Goal: Task Accomplishment & Management: Manage account settings

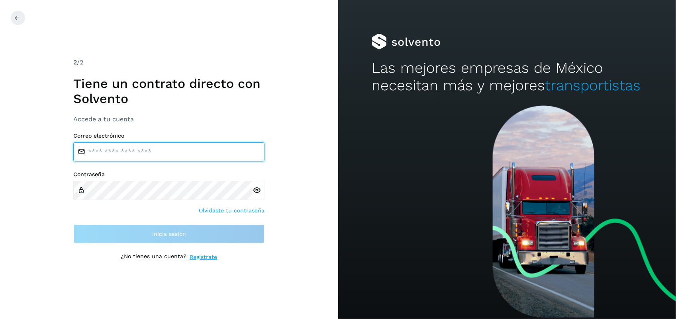
click at [184, 146] on input "email" at bounding box center [168, 152] width 191 height 19
type input "**********"
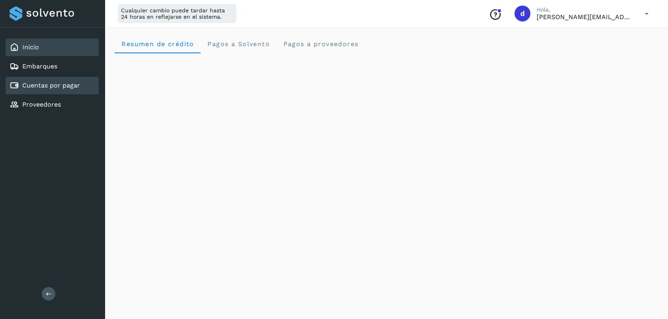
click at [66, 82] on link "Cuentas por pagar" at bounding box center [51, 86] width 58 height 8
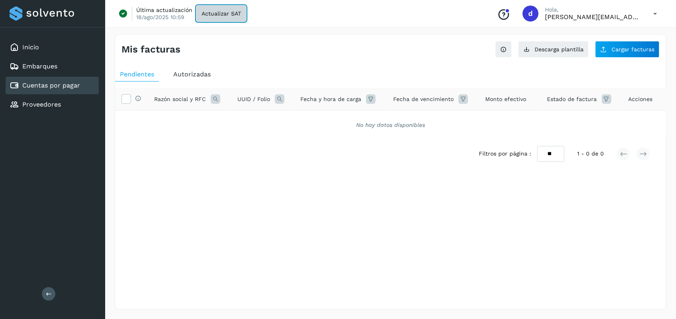
click at [226, 17] on button "Actualizar SAT" at bounding box center [221, 14] width 50 height 16
click at [339, 73] on ul "Pendientes Autorizadas" at bounding box center [390, 74] width 551 height 14
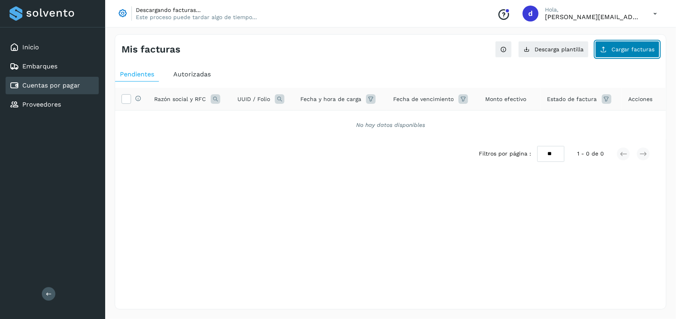
click at [645, 49] on span "Cargar facturas" at bounding box center [632, 50] width 43 height 6
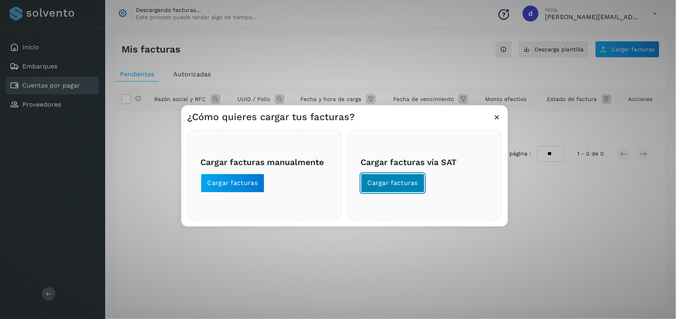
click at [389, 186] on span "Cargar facturas" at bounding box center [393, 183] width 51 height 9
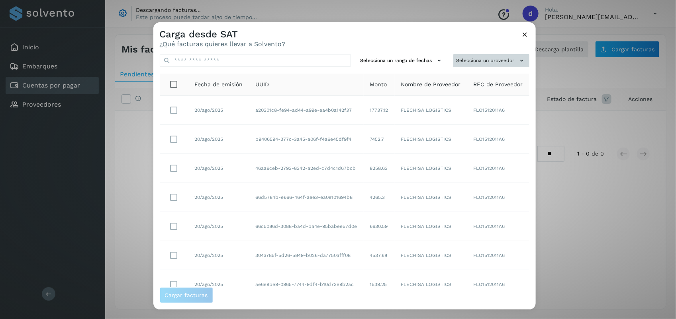
click at [471, 64] on button "Selecciona un proveedor" at bounding box center [491, 60] width 76 height 13
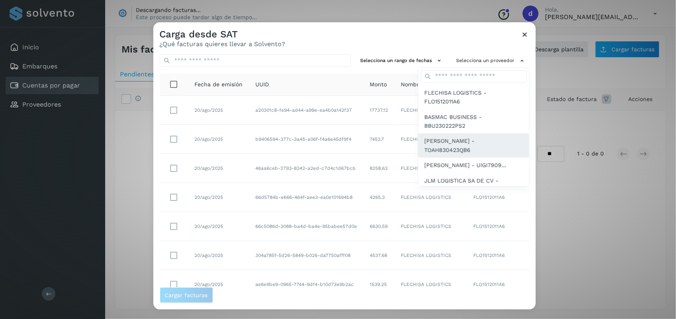
click at [436, 138] on span "[PERSON_NAME] - TOAH830423QB6" at bounding box center [473, 146] width 98 height 18
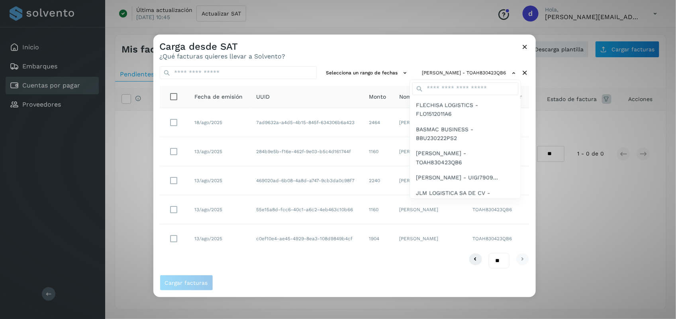
click at [362, 47] on div at bounding box center [491, 194] width 676 height 319
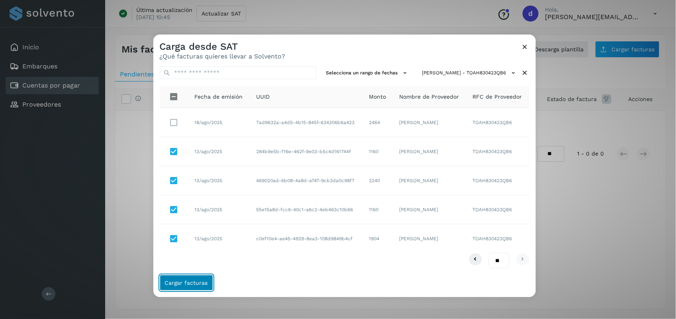
click at [195, 281] on span "Cargar facturas" at bounding box center [186, 283] width 43 height 6
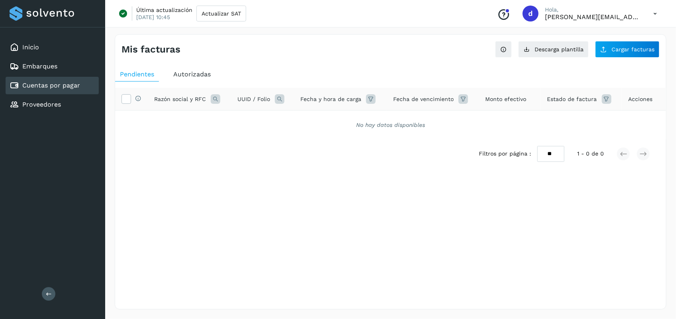
click at [186, 68] on div "Autorizadas" at bounding box center [191, 74] width 47 height 14
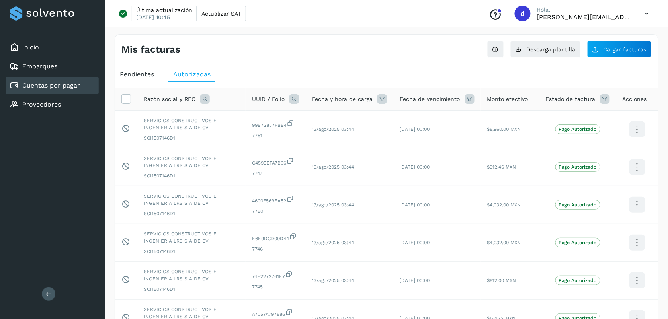
click at [137, 76] on span "Pendientes" at bounding box center [137, 74] width 34 height 8
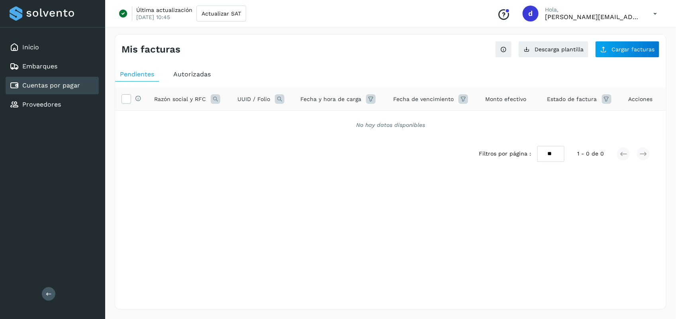
drag, startPoint x: 614, startPoint y: 50, endPoint x: 443, endPoint y: 48, distance: 171.2
click at [443, 48] on div "Mis facturas Ver instrucciones para cargar Facturas Descarga plantilla Cargar f…" at bounding box center [390, 46] width 551 height 23
click at [628, 54] on button "Cargar facturas" at bounding box center [627, 49] width 65 height 17
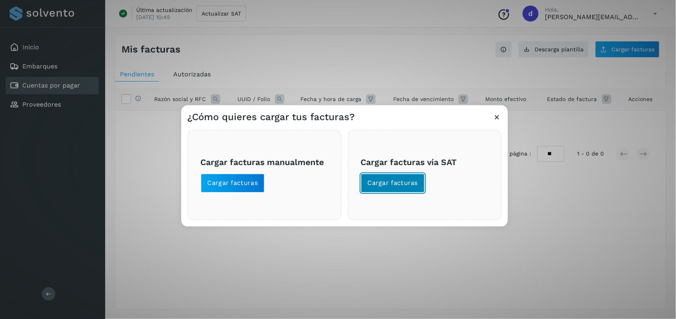
click at [389, 186] on span "Cargar facturas" at bounding box center [393, 183] width 51 height 9
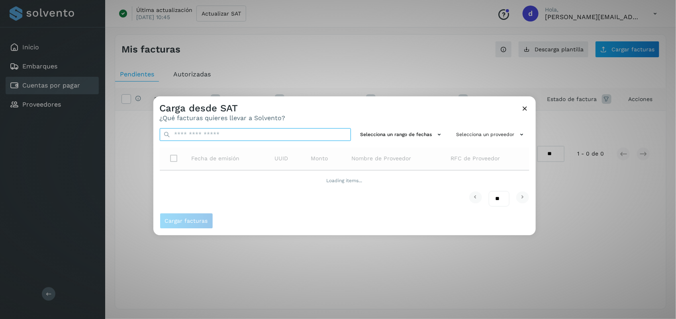
click at [327, 137] on input "text" at bounding box center [255, 134] width 191 height 13
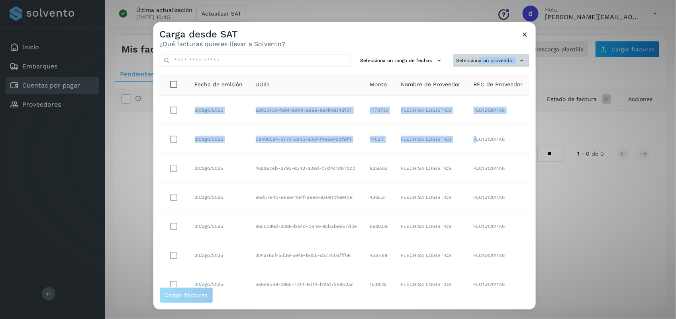
drag, startPoint x: 459, startPoint y: 142, endPoint x: 472, endPoint y: 59, distance: 84.3
click at [472, 59] on div "Selecciona un rango de fechas Selecciona un proveedor Fecha de emisión UUID Mon…" at bounding box center [344, 168] width 382 height 240
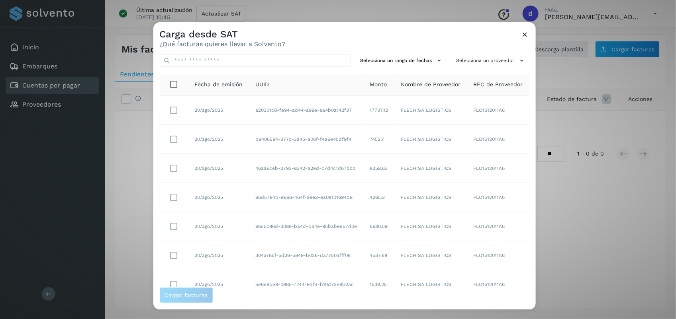
drag, startPoint x: 472, startPoint y: 59, endPoint x: 410, endPoint y: 36, distance: 65.6
click at [410, 36] on div "Carga desde SAT ¿Qué facturas quieres llevar a Solvento?" at bounding box center [344, 34] width 382 height 25
click at [455, 60] on button "Selecciona un proveedor" at bounding box center [491, 60] width 76 height 13
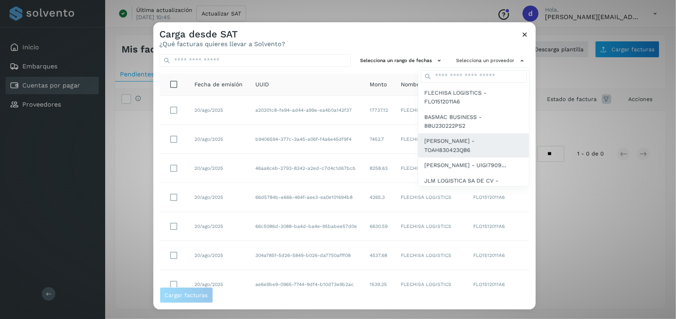
click at [453, 140] on span "[PERSON_NAME] - TOAH830423QB6" at bounding box center [473, 146] width 98 height 18
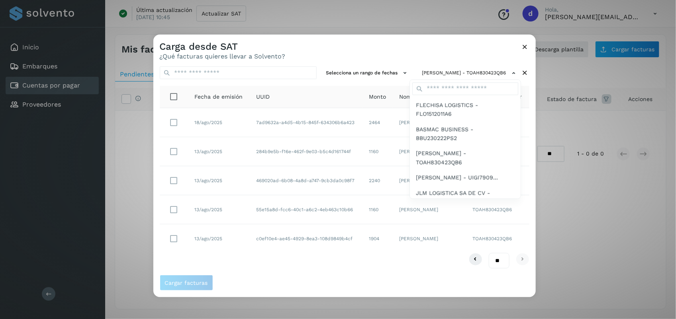
click at [174, 155] on div at bounding box center [491, 194] width 676 height 319
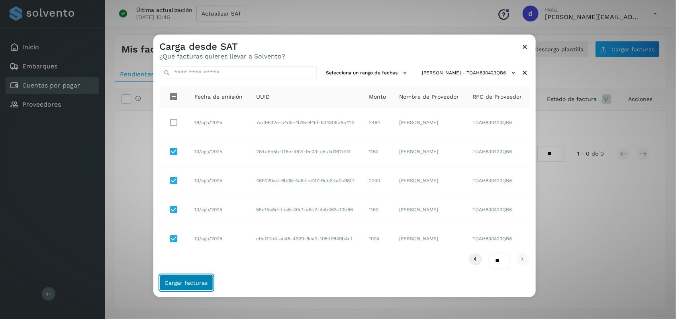
click at [190, 276] on button "Cargar facturas" at bounding box center [186, 283] width 53 height 16
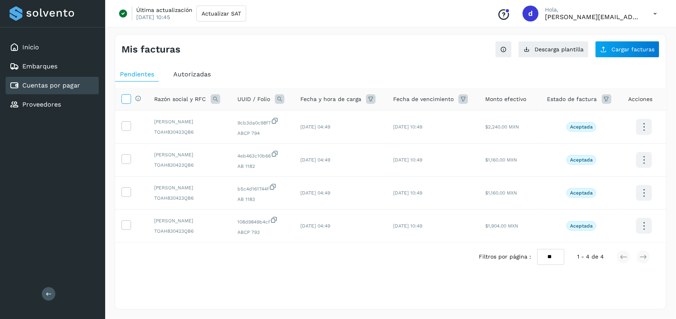
click at [125, 98] on icon at bounding box center [126, 98] width 8 height 8
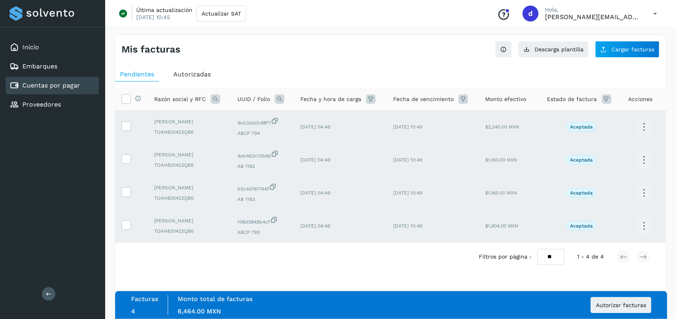
click at [283, 263] on div "Filtros por página : ** ** ** 1 - 4 de 4" at bounding box center [390, 257] width 551 height 28
click at [623, 303] on span "Autorizar facturas" at bounding box center [621, 306] width 50 height 6
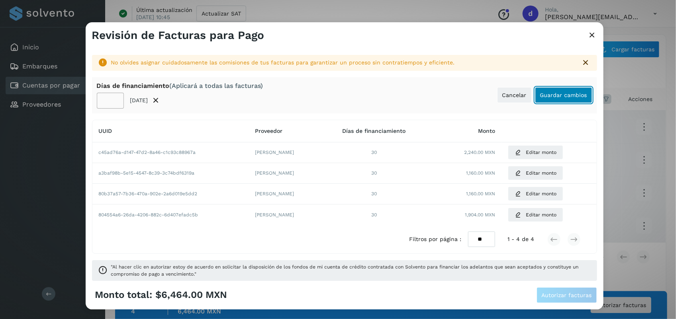
click at [544, 102] on button "Guardar cambios" at bounding box center [563, 95] width 57 height 16
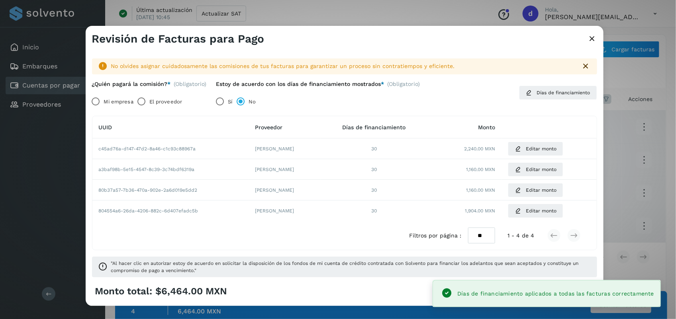
click at [152, 98] on label "El proveedor" at bounding box center [165, 102] width 33 height 16
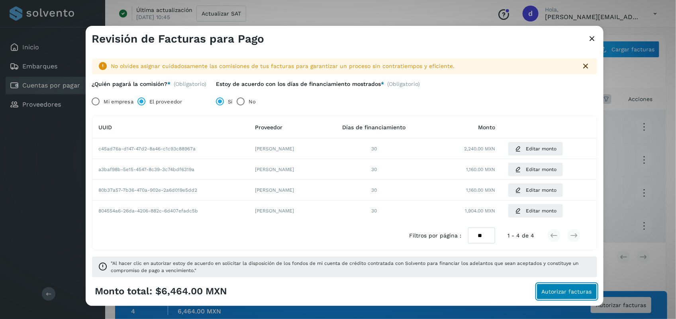
click at [558, 289] on button "Autorizar facturas" at bounding box center [566, 292] width 61 height 16
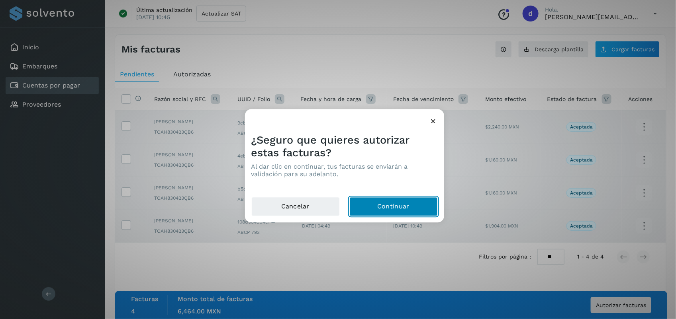
click at [426, 209] on button "Continuar" at bounding box center [393, 207] width 88 height 19
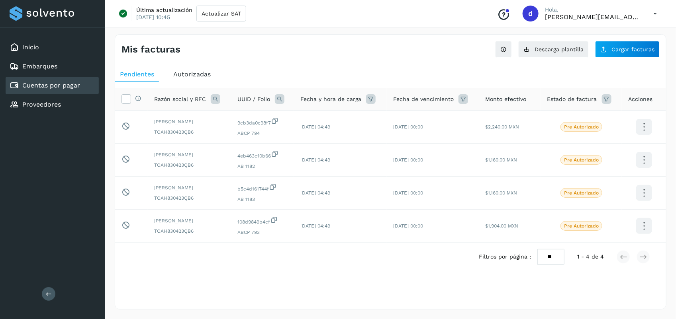
click at [261, 45] on div "Mis facturas" at bounding box center [255, 50] width 269 height 12
click at [645, 48] on span "Cargar facturas" at bounding box center [632, 50] width 43 height 6
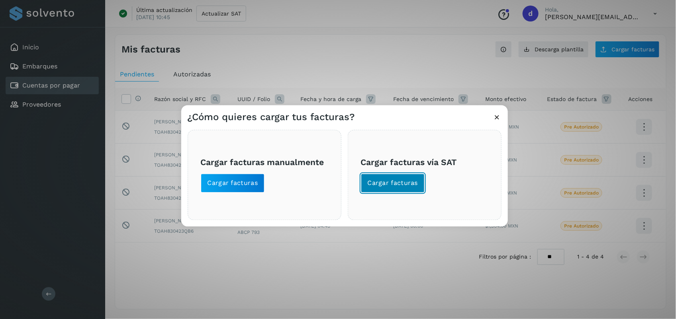
click at [411, 182] on span "Cargar facturas" at bounding box center [393, 183] width 51 height 9
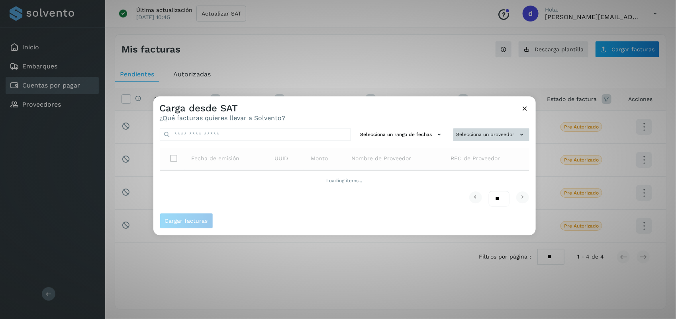
click at [479, 133] on button "Selecciona un proveedor" at bounding box center [491, 134] width 76 height 13
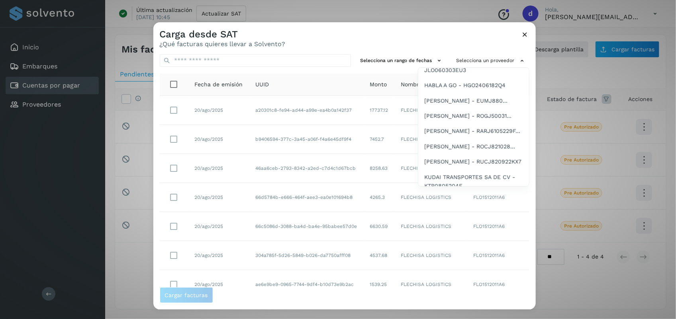
scroll to position [126, 0]
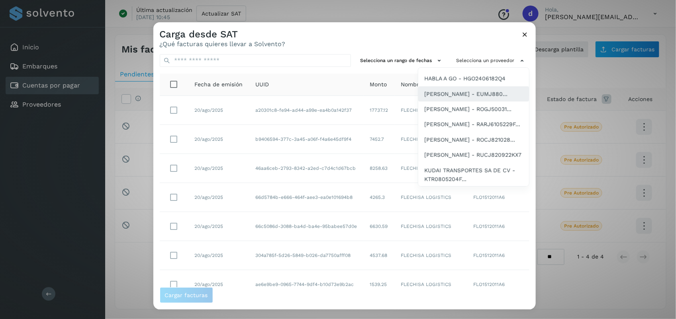
click at [470, 98] on span "[PERSON_NAME] - EUMJ880..." at bounding box center [465, 94] width 83 height 9
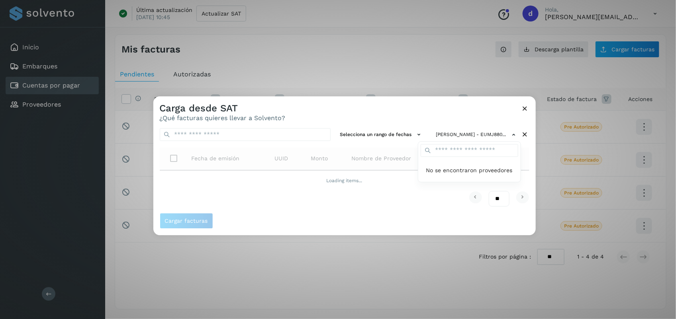
scroll to position [0, 0]
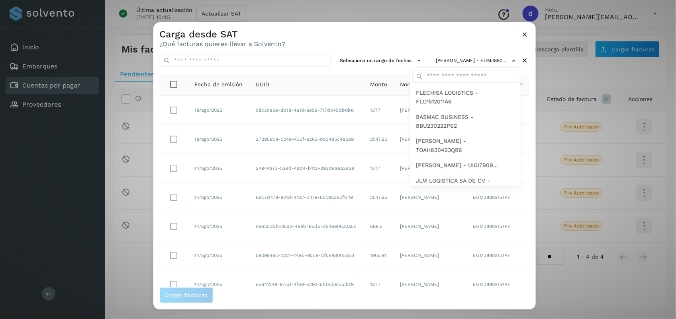
click at [376, 45] on div at bounding box center [491, 181] width 676 height 319
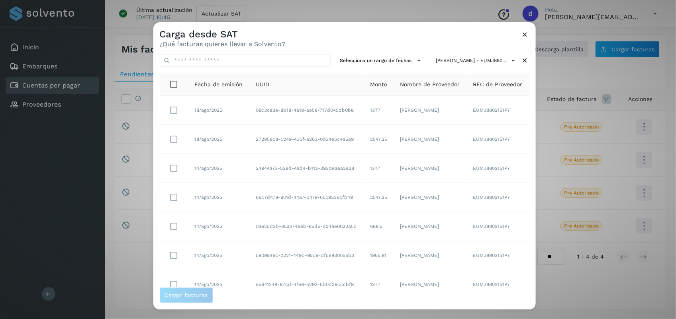
scroll to position [122, 0]
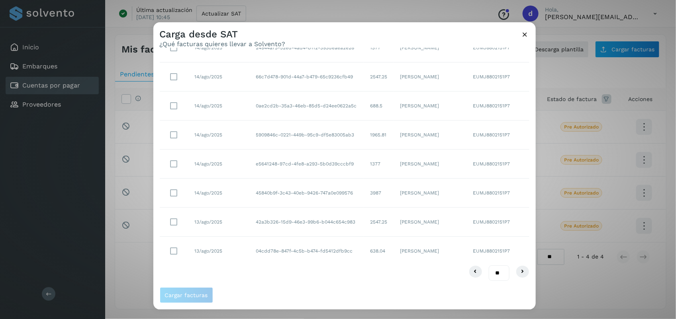
click at [493, 273] on select "** ** **" at bounding box center [499, 274] width 21 height 16
select select "**"
click at [489, 266] on select "** ** **" at bounding box center [499, 274] width 21 height 16
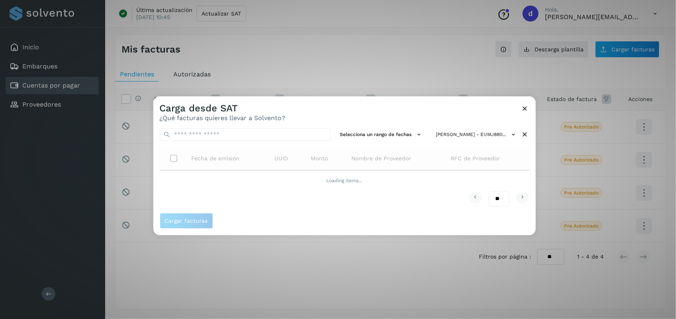
click at [346, 113] on div "Carga desde SAT ¿Qué facturas quieres llevar a Solvento?" at bounding box center [344, 108] width 382 height 25
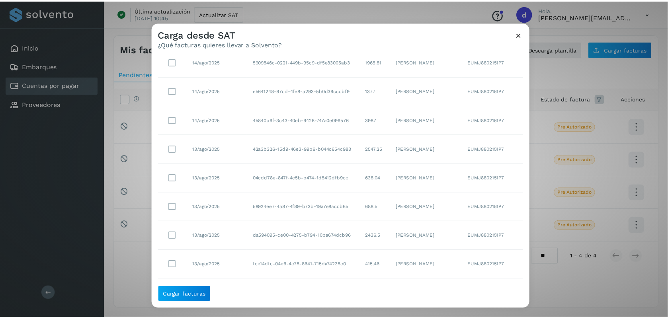
scroll to position [192, 0]
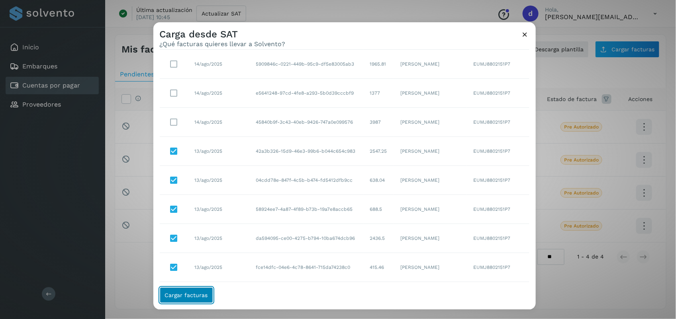
click at [198, 300] on button "Cargar facturas" at bounding box center [186, 295] width 53 height 16
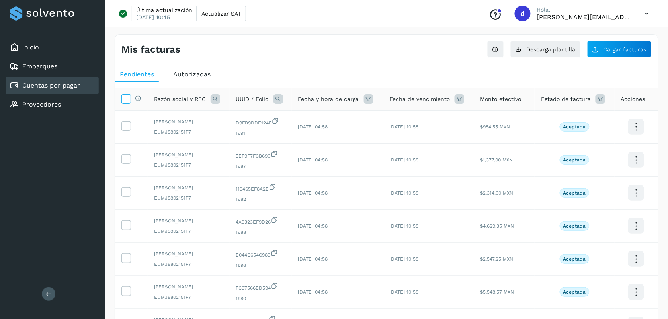
click at [123, 100] on icon at bounding box center [126, 98] width 8 height 8
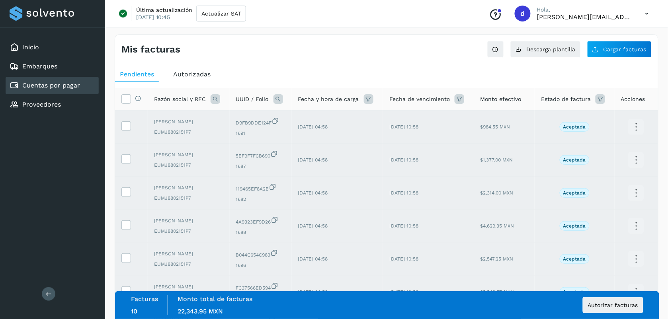
click at [247, 51] on div "Mis facturas" at bounding box center [253, 50] width 265 height 12
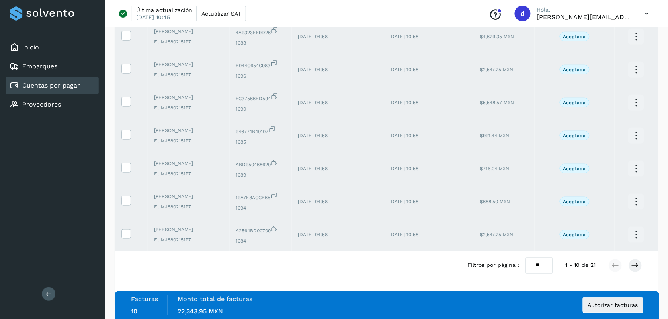
click at [542, 268] on select "** ** **" at bounding box center [539, 266] width 27 height 16
select select "**"
click at [526, 258] on select "** ** **" at bounding box center [539, 266] width 27 height 16
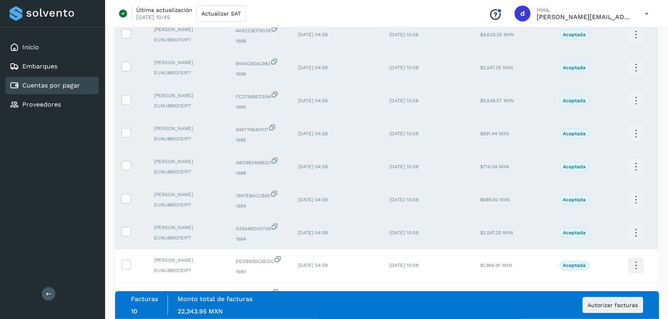
scroll to position [0, 0]
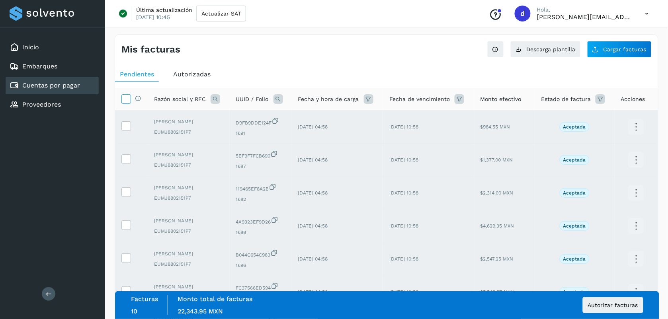
click at [122, 96] on icon at bounding box center [126, 98] width 8 height 8
click at [283, 42] on div "Mis facturas Ver instrucciones para cargar Facturas Descarga plantilla Cargar f…" at bounding box center [386, 46] width 543 height 23
click at [609, 311] on button "Autorizar facturas" at bounding box center [613, 305] width 61 height 16
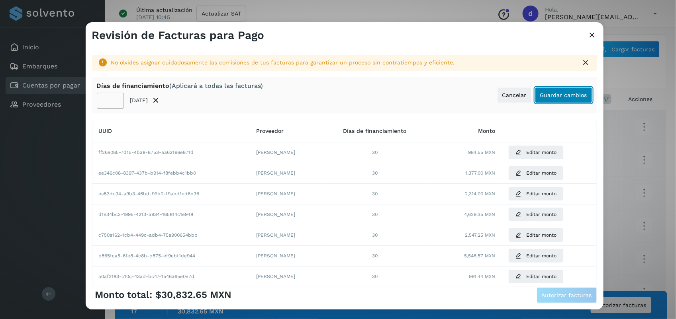
click at [559, 100] on button "Guardar cambios" at bounding box center [563, 95] width 57 height 16
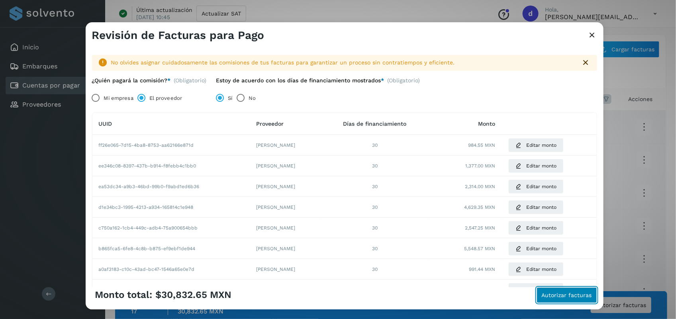
click at [583, 291] on button "Autorizar facturas" at bounding box center [566, 295] width 61 height 16
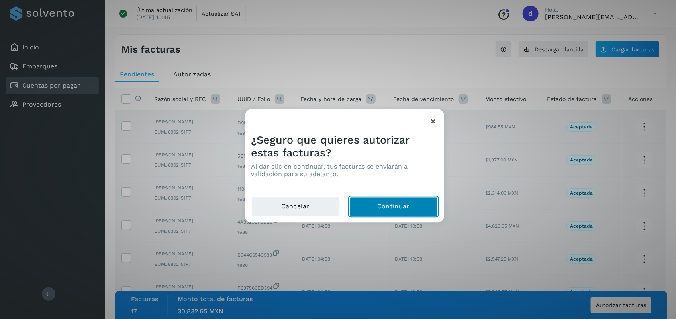
click at [420, 211] on button "Continuar" at bounding box center [393, 207] width 88 height 19
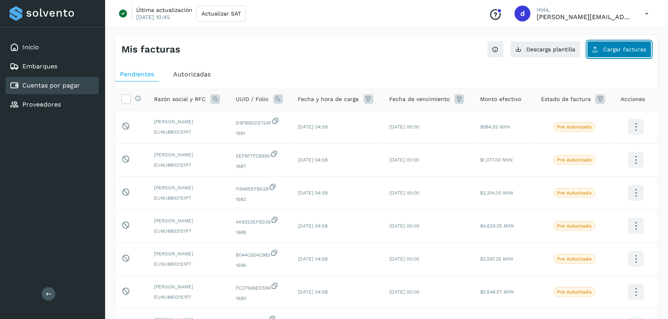
click at [620, 47] on span "Cargar facturas" at bounding box center [625, 50] width 43 height 6
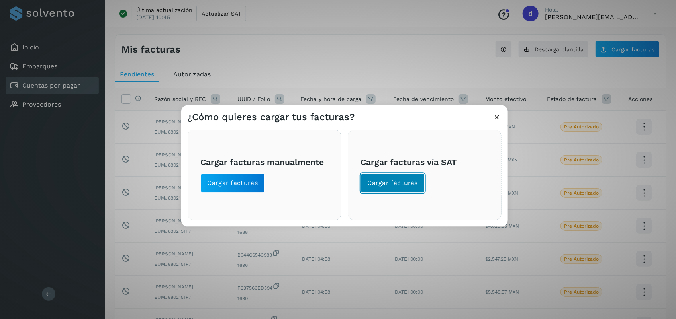
click at [415, 178] on button "Cargar facturas" at bounding box center [393, 183] width 64 height 19
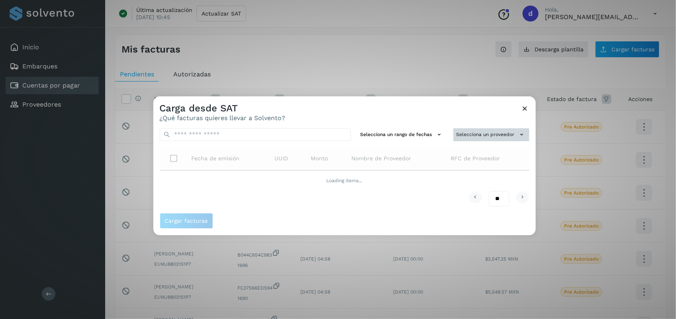
click at [484, 133] on button "Selecciona un proveedor" at bounding box center [491, 134] width 76 height 13
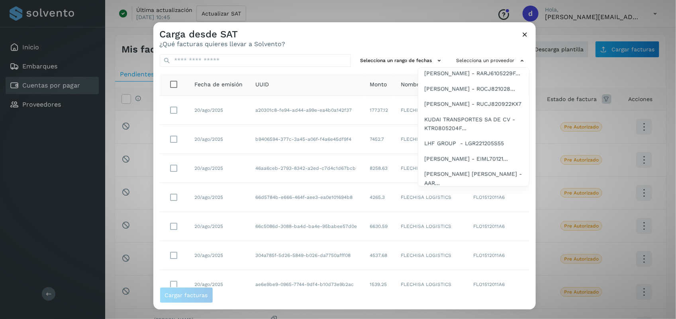
scroll to position [180, 0]
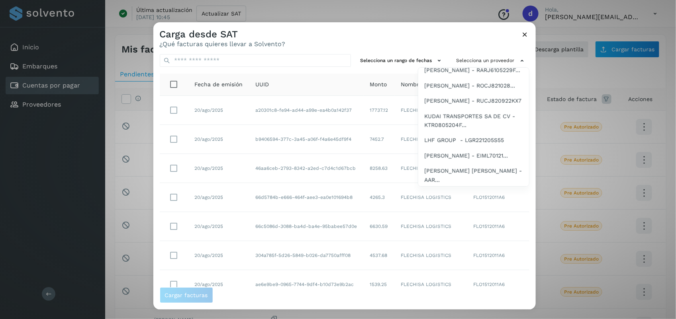
click at [469, 59] on span "[PERSON_NAME] - ROGJ50031..." at bounding box center [467, 55] width 87 height 9
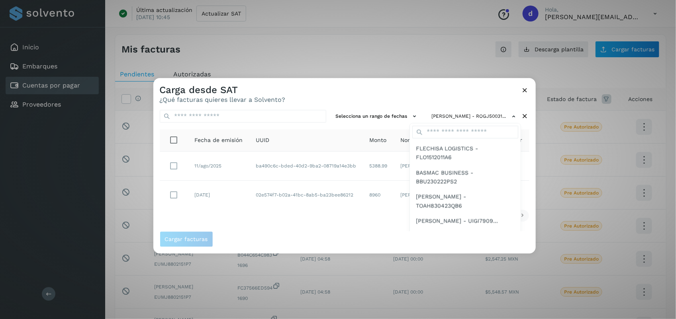
click at [174, 140] on div at bounding box center [491, 237] width 676 height 319
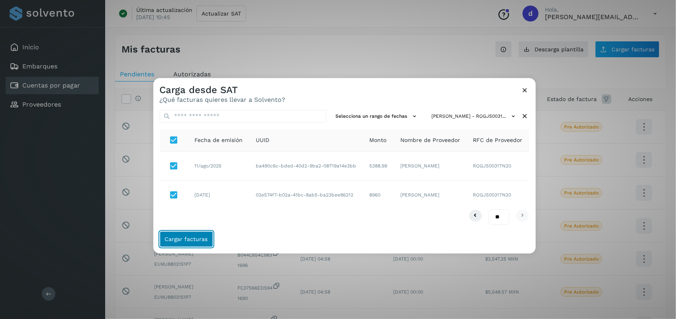
click at [190, 235] on button "Cargar facturas" at bounding box center [186, 240] width 53 height 16
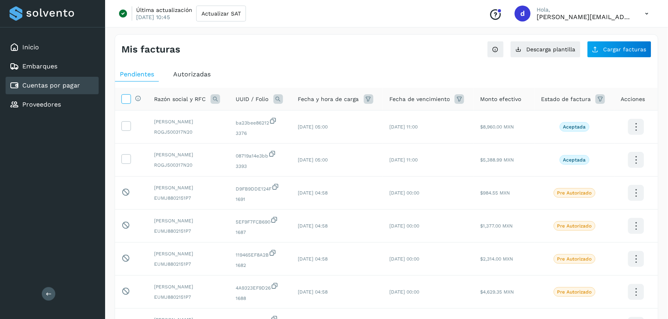
click at [129, 97] on icon at bounding box center [126, 98] width 8 height 8
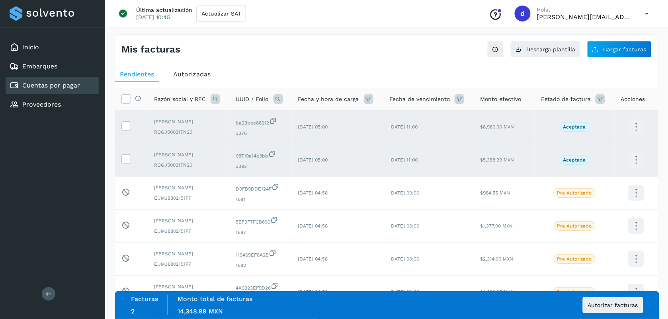
click at [263, 55] on div "Mis facturas" at bounding box center [253, 50] width 265 height 12
click at [610, 301] on button "Autorizar facturas" at bounding box center [613, 305] width 61 height 16
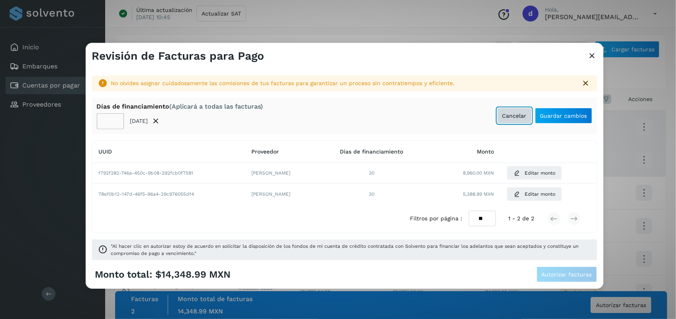
click at [518, 118] on span "Cancelar" at bounding box center [514, 116] width 24 height 6
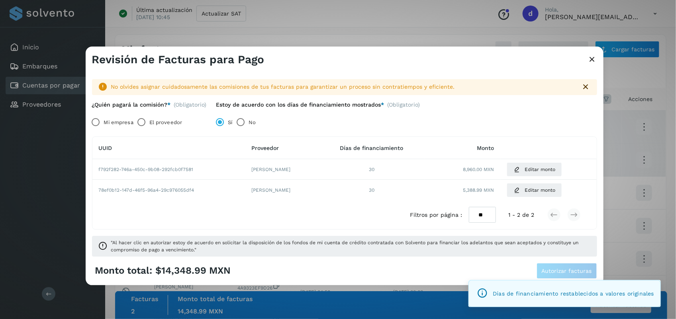
click at [150, 126] on label "El proveedor" at bounding box center [165, 122] width 33 height 16
click at [564, 268] on span "Autorizar facturas" at bounding box center [567, 271] width 50 height 6
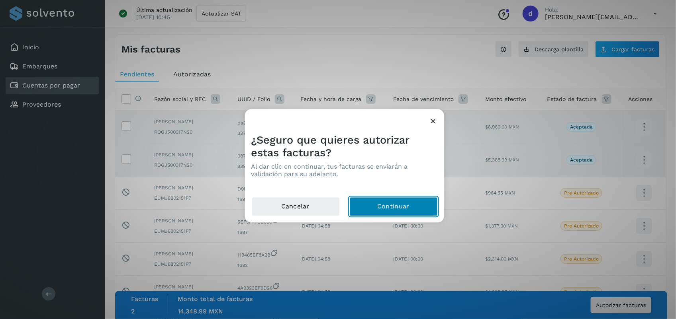
click at [397, 202] on button "Continuar" at bounding box center [393, 207] width 88 height 19
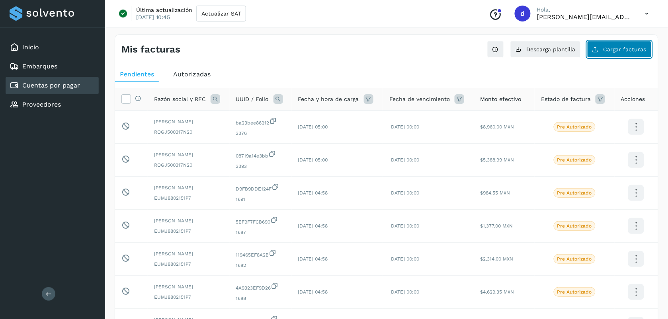
click at [623, 55] on button "Cargar facturas" at bounding box center [619, 49] width 65 height 17
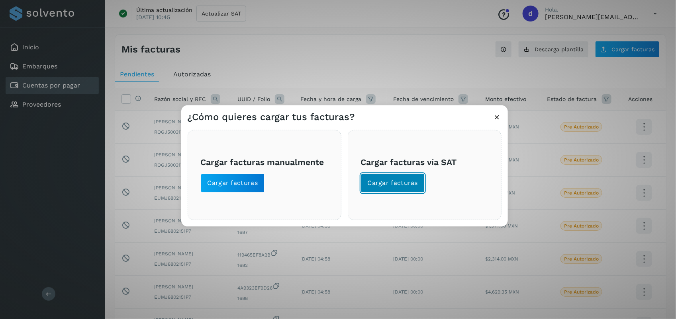
click at [400, 175] on button "Cargar facturas" at bounding box center [393, 183] width 64 height 19
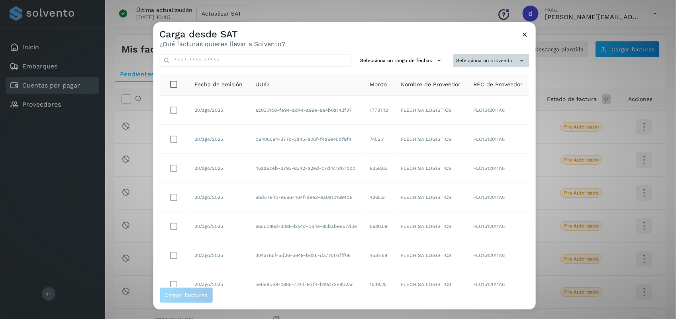
click at [503, 57] on button "Selecciona un proveedor" at bounding box center [491, 60] width 76 height 13
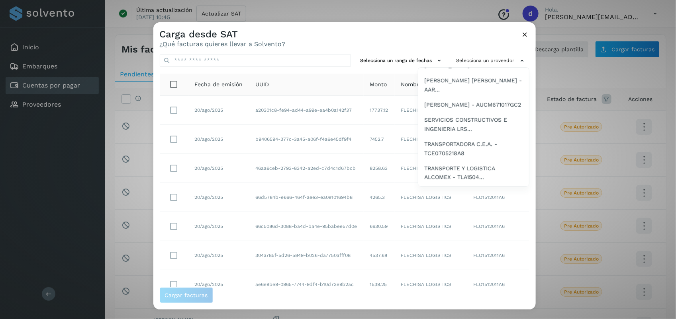
scroll to position [260, 0]
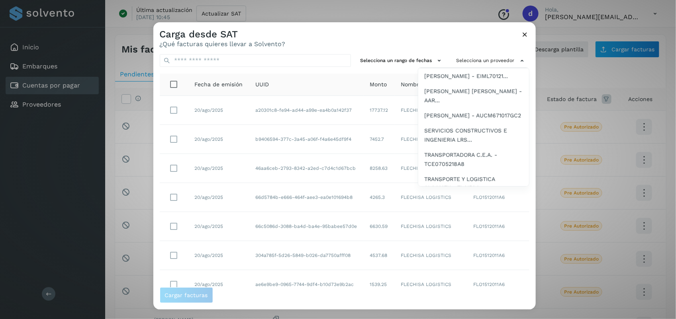
click at [473, 65] on span "LHF GROUP - LGR221205S55" at bounding box center [464, 61] width 80 height 9
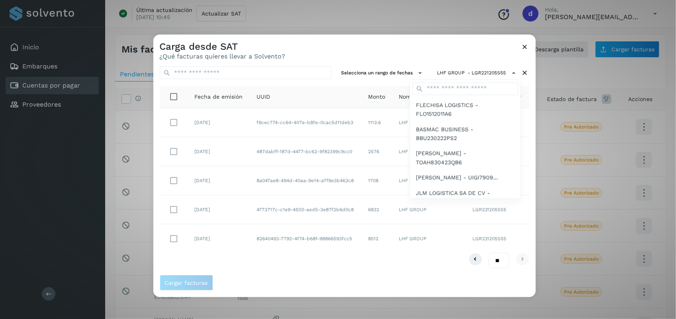
click at [377, 48] on div at bounding box center [491, 194] width 676 height 319
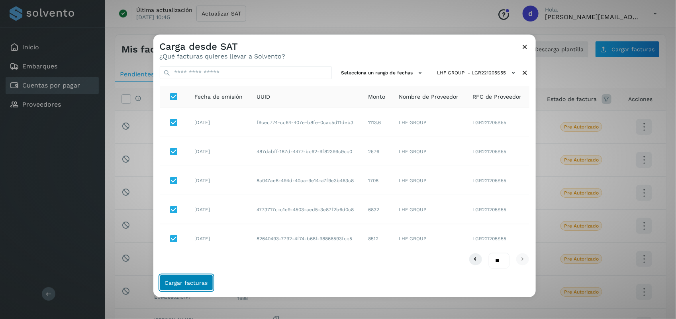
click at [187, 286] on span "Cargar facturas" at bounding box center [186, 283] width 43 height 6
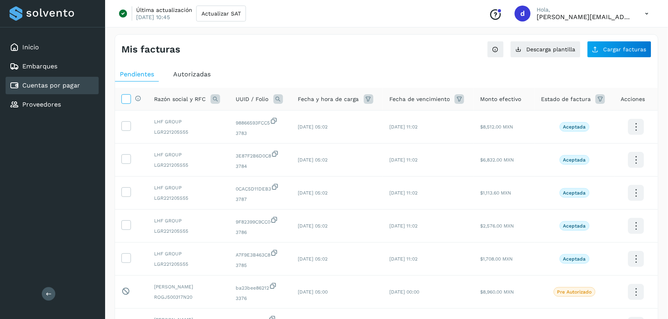
click at [123, 98] on icon at bounding box center [126, 98] width 8 height 8
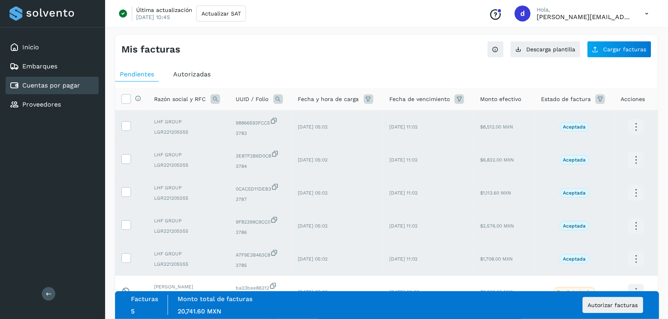
click at [281, 47] on div "Mis facturas" at bounding box center [253, 50] width 265 height 12
click at [616, 306] on span "Autorizar facturas" at bounding box center [613, 306] width 50 height 6
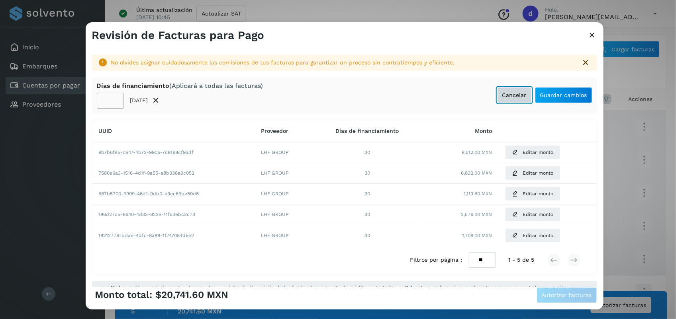
click at [509, 96] on span "Cancelar" at bounding box center [514, 95] width 24 height 6
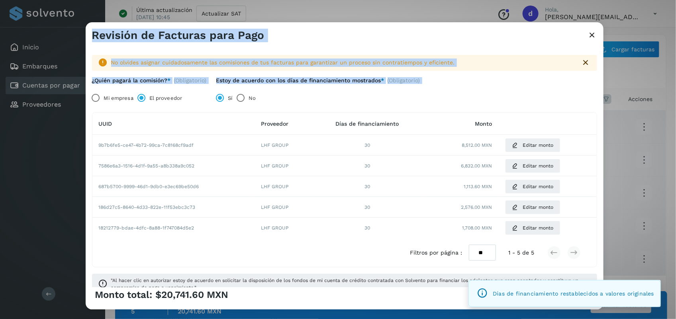
drag, startPoint x: 604, startPoint y: 189, endPoint x: 601, endPoint y: 236, distance: 47.0
click at [601, 236] on div "Revisión de Facturas para Pago No olvides asignar cuidadosamente las comisiones…" at bounding box center [338, 159] width 676 height 319
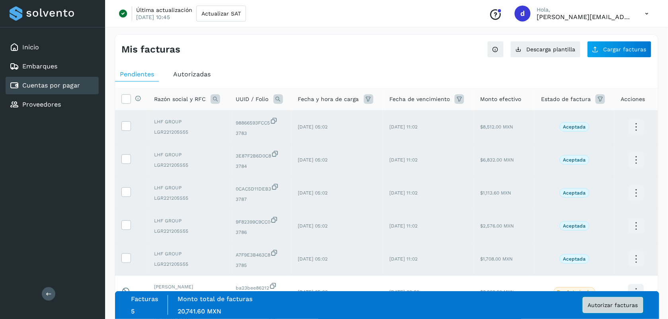
click at [596, 308] on span "Autorizar facturas" at bounding box center [613, 306] width 50 height 6
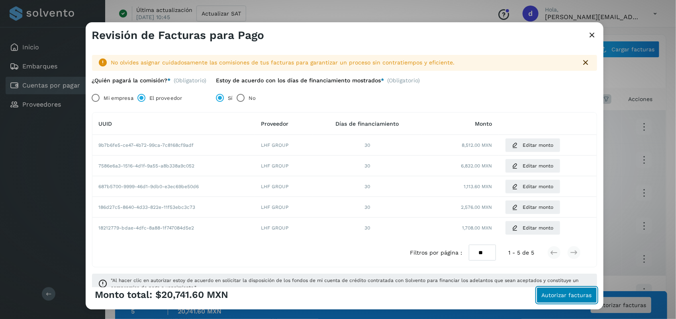
click at [561, 293] on span "Autorizar facturas" at bounding box center [567, 296] width 50 height 6
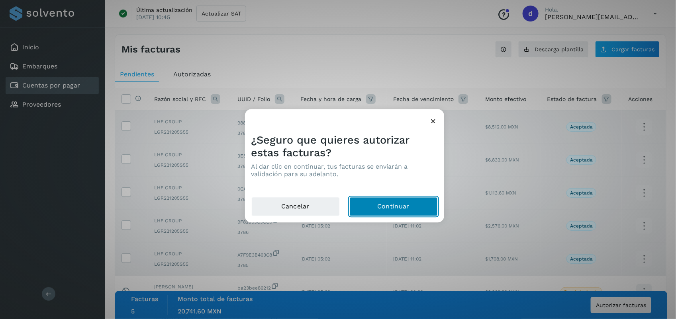
click at [415, 205] on button "Continuar" at bounding box center [393, 207] width 88 height 19
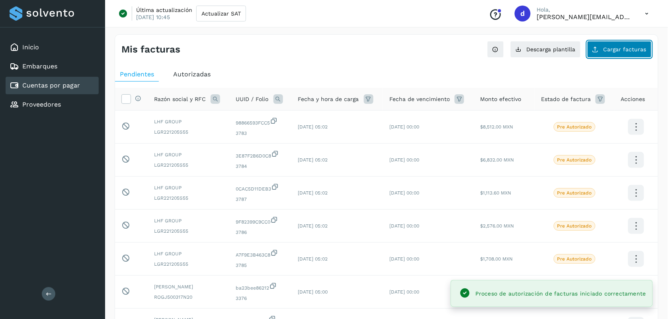
click at [616, 56] on button "Cargar facturas" at bounding box center [619, 49] width 65 height 17
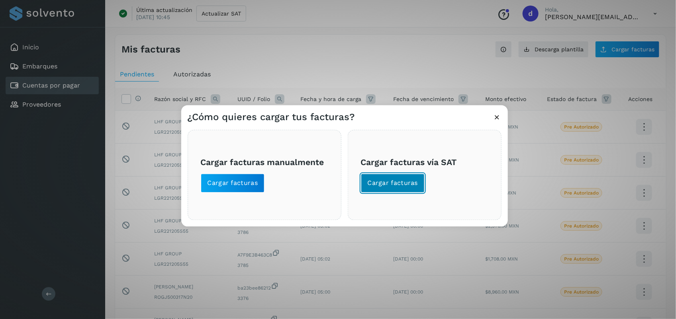
click at [409, 188] on button "Cargar facturas" at bounding box center [393, 183] width 64 height 19
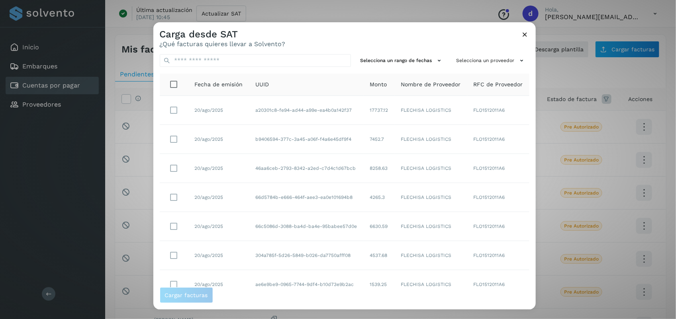
click at [377, 46] on div "Carga desde SAT ¿Qué facturas quieres llevar a Solvento?" at bounding box center [344, 34] width 382 height 25
click at [494, 62] on button "Selecciona un proveedor" at bounding box center [491, 60] width 76 height 13
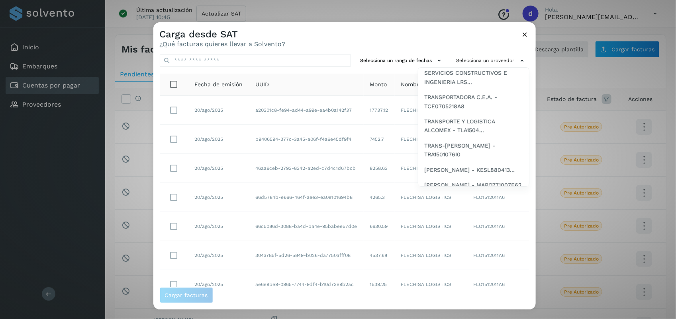
scroll to position [307, 0]
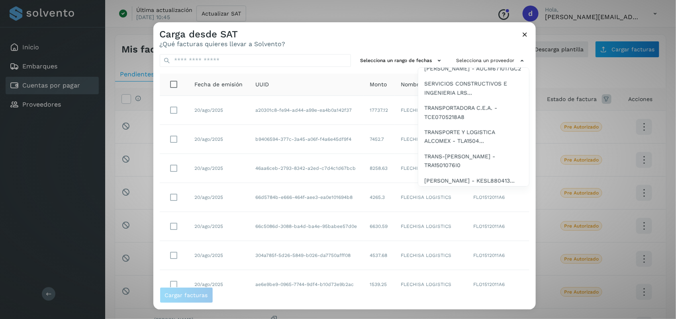
click at [458, 58] on span "[PERSON_NAME] [PERSON_NAME] - AAR..." at bounding box center [473, 49] width 98 height 18
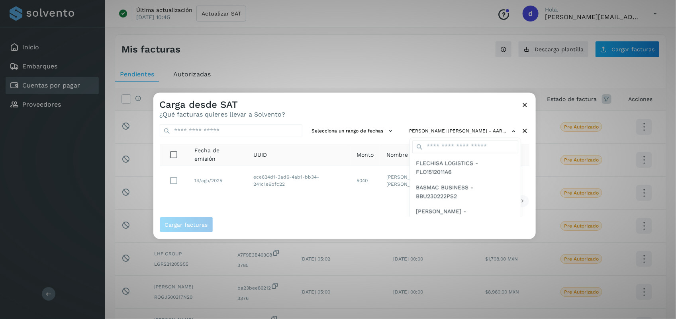
click at [174, 184] on div at bounding box center [491, 252] width 676 height 319
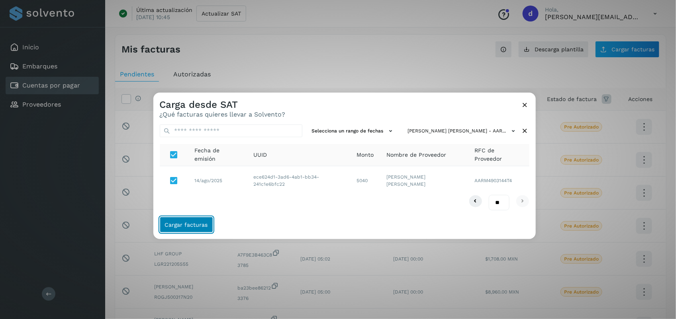
click at [194, 228] on span "Cargar facturas" at bounding box center [186, 225] width 43 height 6
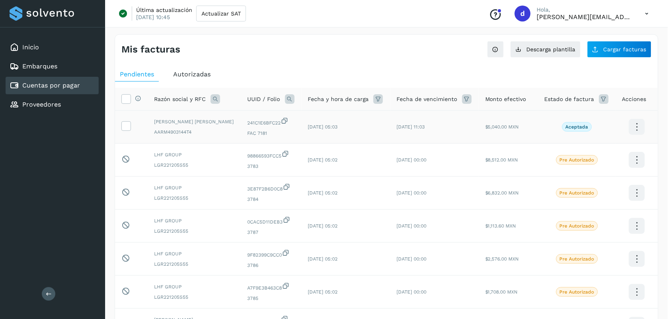
click at [132, 132] on td at bounding box center [131, 127] width 33 height 33
click at [124, 128] on icon at bounding box center [126, 125] width 8 height 8
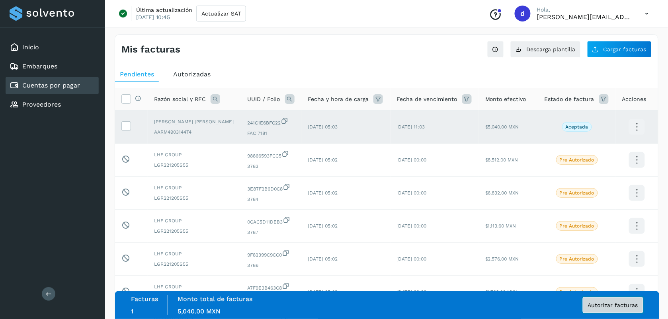
click at [605, 305] on span "Autorizar facturas" at bounding box center [613, 306] width 50 height 6
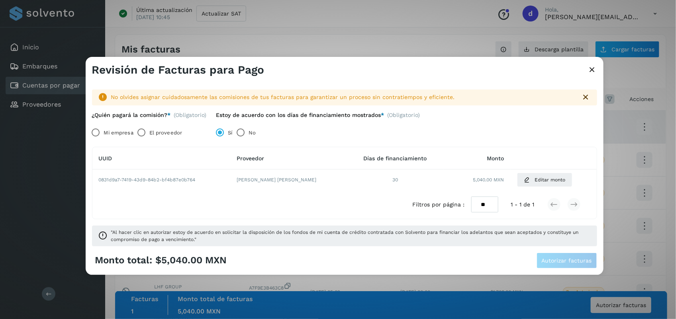
click at [156, 133] on label "El proveedor" at bounding box center [165, 133] width 33 height 16
click at [559, 257] on button "Autorizar facturas" at bounding box center [566, 261] width 61 height 16
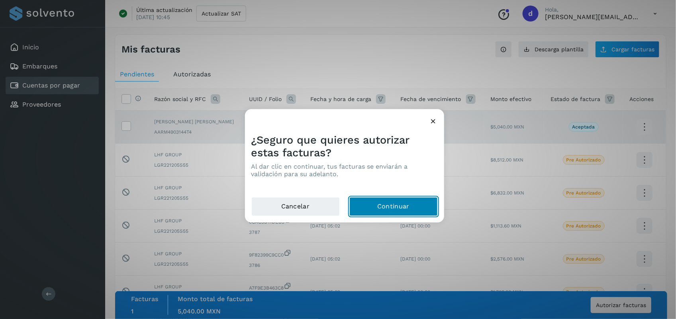
click at [374, 206] on button "Continuar" at bounding box center [393, 207] width 88 height 19
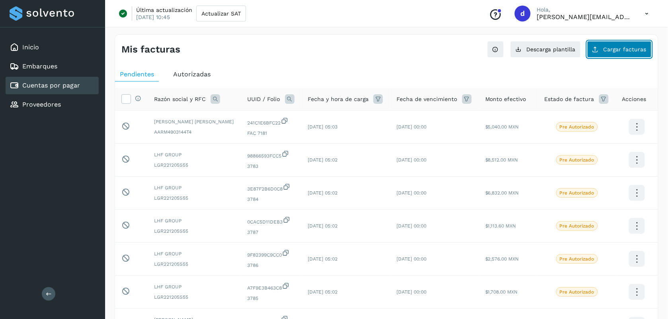
click at [618, 56] on button "Cargar facturas" at bounding box center [619, 49] width 65 height 17
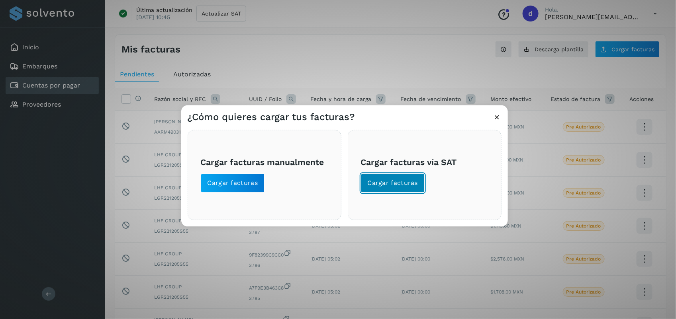
click at [404, 183] on span "Cargar facturas" at bounding box center [393, 183] width 51 height 9
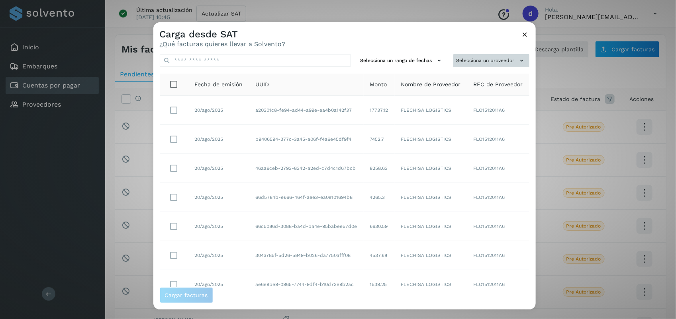
click at [495, 58] on button "Selecciona un proveedor" at bounding box center [491, 60] width 76 height 13
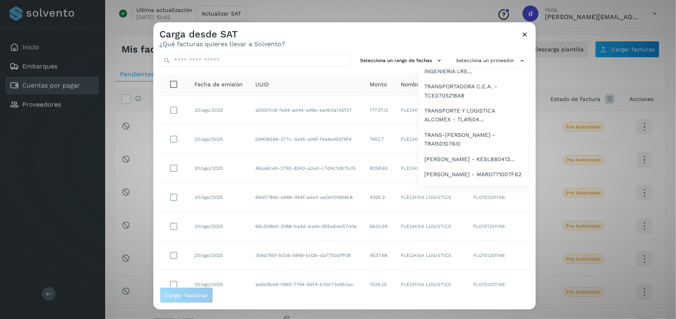
scroll to position [336, 0]
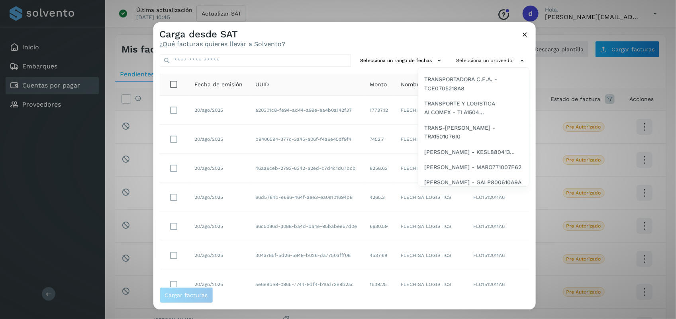
click at [472, 44] on span "[PERSON_NAME] - AUCM671017GC2" at bounding box center [472, 39] width 97 height 9
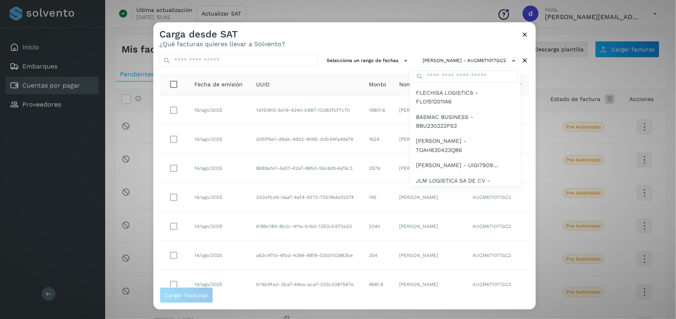
click at [374, 35] on div at bounding box center [491, 181] width 676 height 319
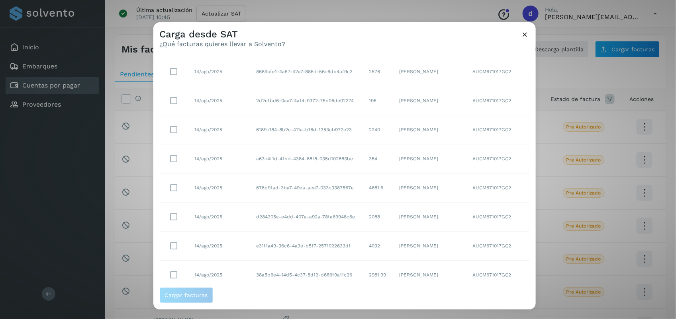
scroll to position [122, 0]
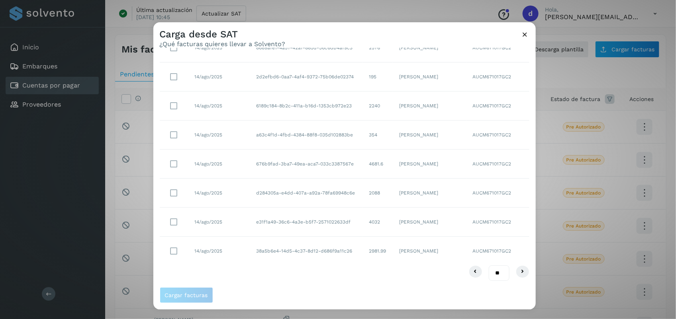
click at [490, 276] on select "** ** **" at bounding box center [499, 274] width 21 height 16
select select "**"
click at [489, 266] on select "** ** **" at bounding box center [499, 274] width 21 height 16
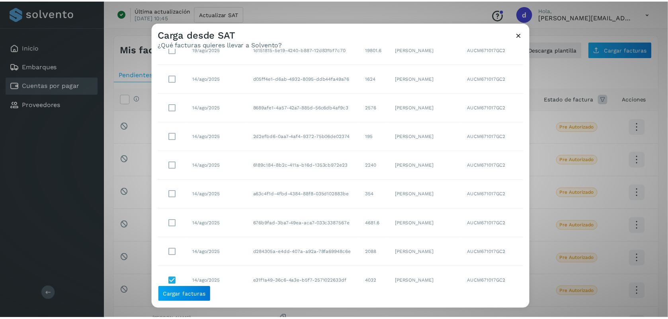
scroll to position [57, 0]
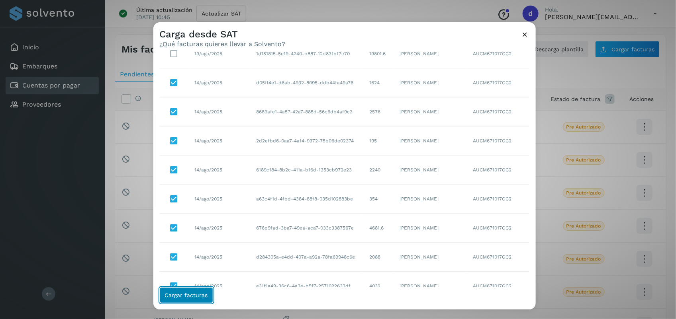
click at [191, 293] on span "Cargar facturas" at bounding box center [186, 296] width 43 height 6
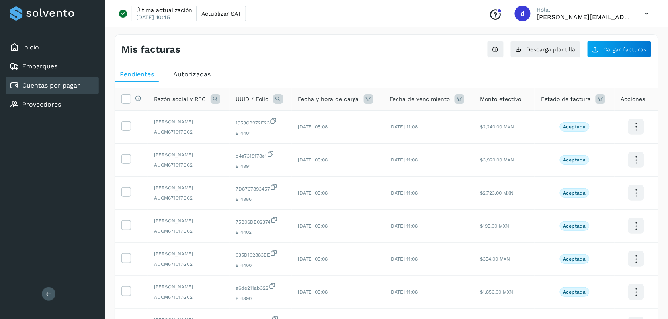
scroll to position [192, 0]
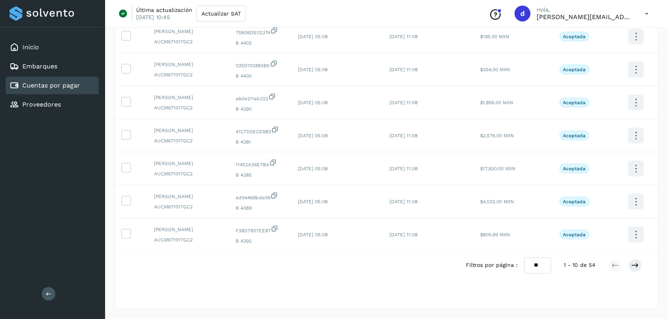
click at [540, 264] on select "** ** **" at bounding box center [537, 266] width 27 height 16
select select "**"
click at [524, 258] on select "** ** **" at bounding box center [537, 266] width 27 height 16
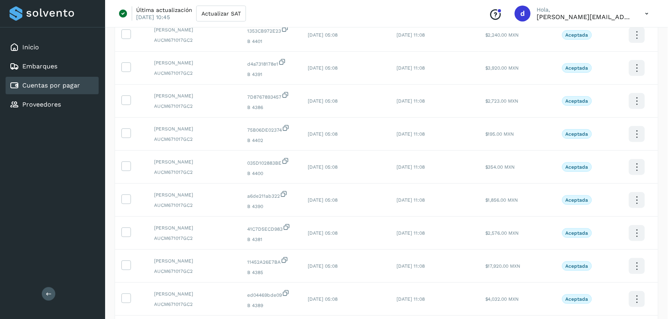
scroll to position [0, 0]
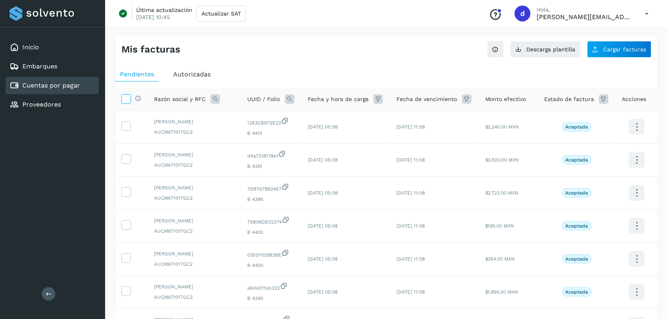
click at [128, 95] on icon at bounding box center [126, 98] width 8 height 8
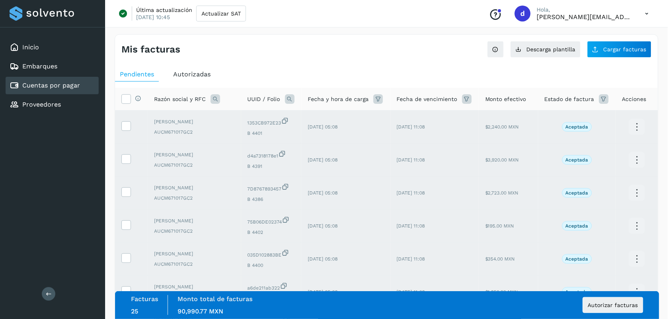
click at [264, 52] on div "Mis facturas" at bounding box center [253, 50] width 265 height 12
click at [610, 299] on button "Autorizar facturas" at bounding box center [613, 305] width 61 height 16
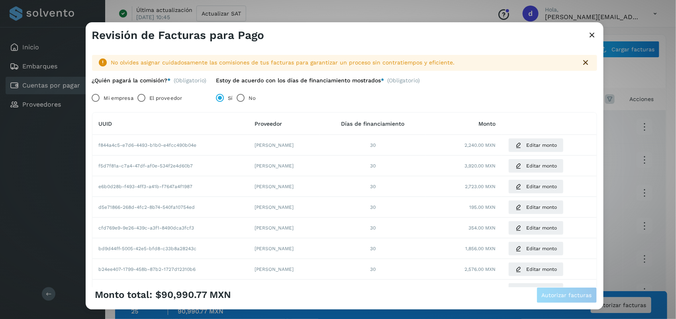
click at [154, 99] on label "El proveedor" at bounding box center [165, 98] width 33 height 16
click at [563, 297] on span "Autorizar facturas" at bounding box center [567, 296] width 50 height 6
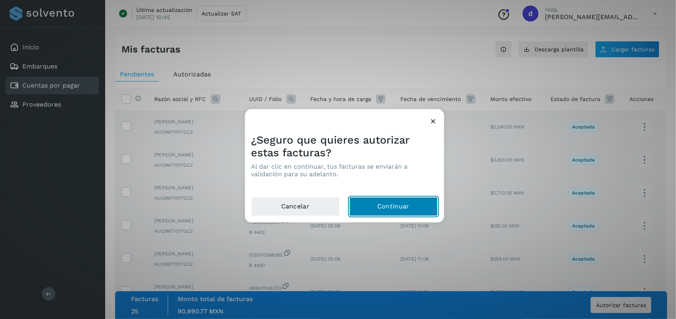
click at [397, 200] on button "Continuar" at bounding box center [393, 207] width 88 height 19
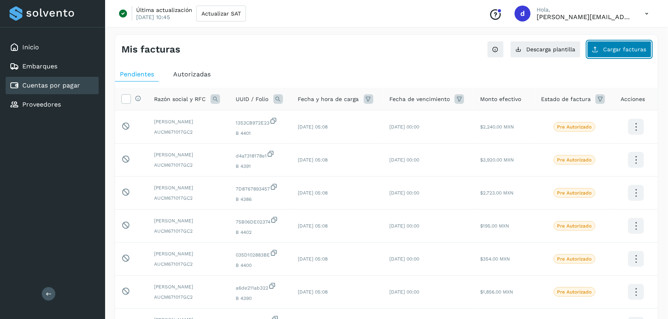
click at [611, 52] on span "Cargar facturas" at bounding box center [625, 50] width 43 height 6
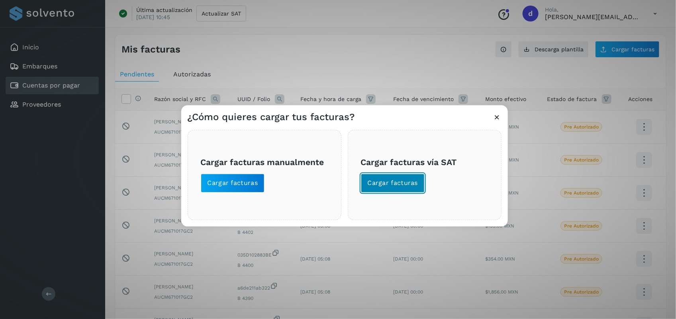
click at [405, 181] on span "Cargar facturas" at bounding box center [393, 183] width 51 height 9
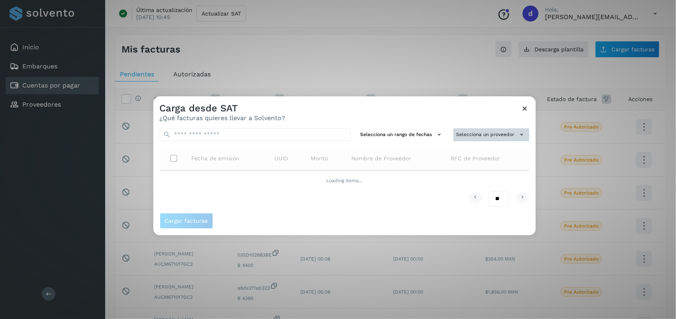
click at [474, 133] on button "Selecciona un proveedor" at bounding box center [491, 134] width 76 height 13
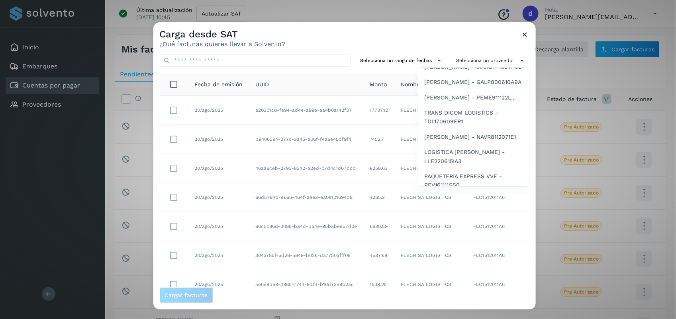
scroll to position [443, 0]
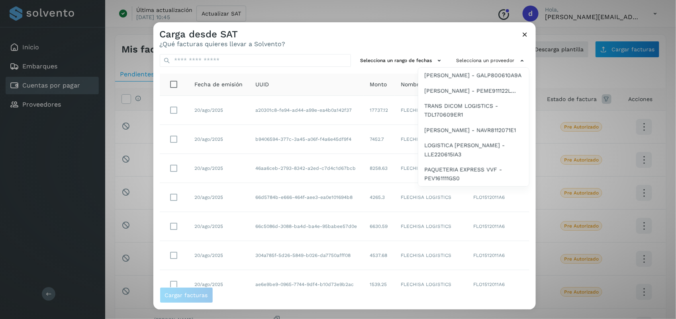
click at [447, 65] on span "[PERSON_NAME] - MARO771007F62" at bounding box center [472, 60] width 97 height 9
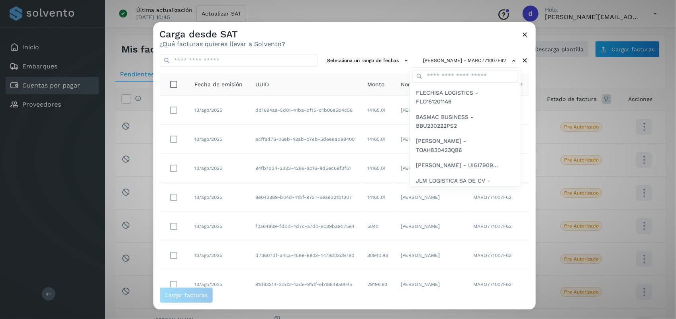
click at [365, 42] on div at bounding box center [491, 181] width 676 height 319
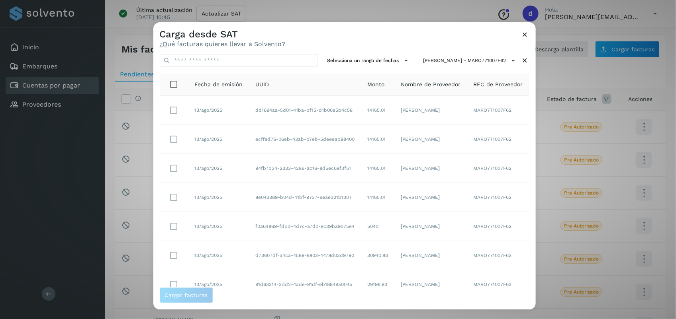
scroll to position [122, 0]
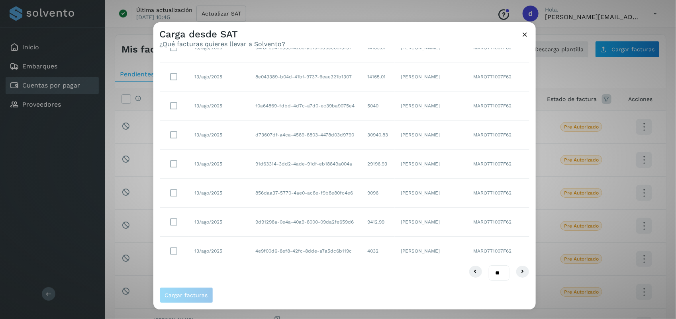
click at [489, 271] on select "** ** **" at bounding box center [499, 274] width 21 height 16
select select "**"
click at [489, 266] on select "** ** **" at bounding box center [499, 274] width 21 height 16
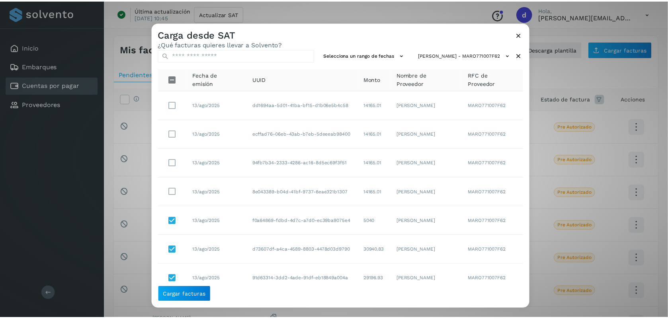
scroll to position [0, 0]
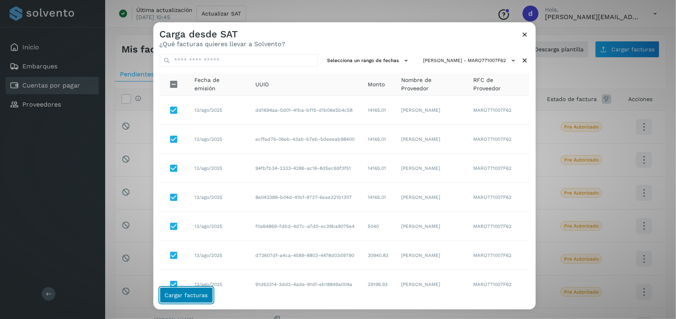
click at [196, 291] on button "Cargar facturas" at bounding box center [186, 295] width 53 height 16
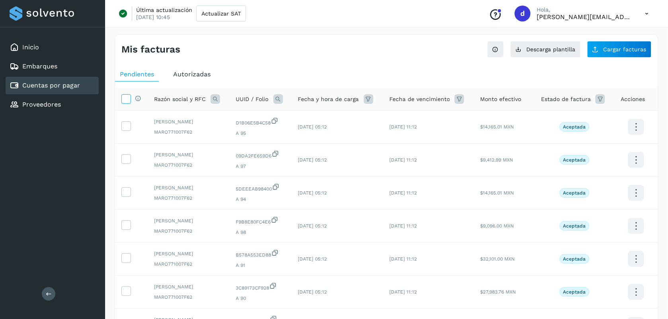
click at [125, 98] on icon at bounding box center [126, 98] width 8 height 8
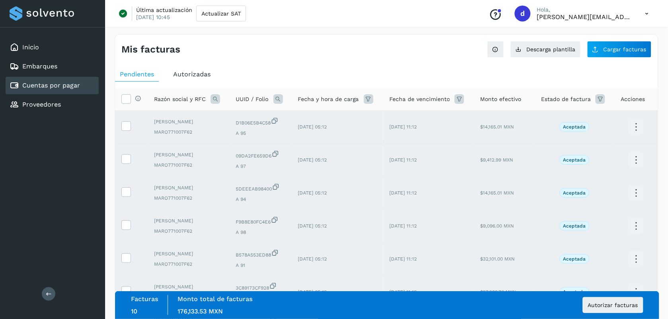
scroll to position [192, 0]
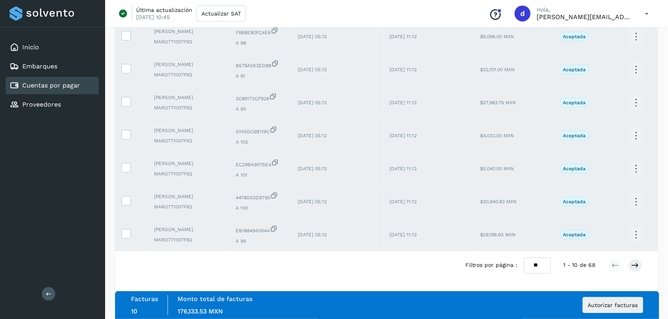
click at [544, 264] on select "** ** **" at bounding box center [537, 266] width 27 height 16
select select "**"
click at [524, 258] on select "** ** **" at bounding box center [537, 266] width 27 height 16
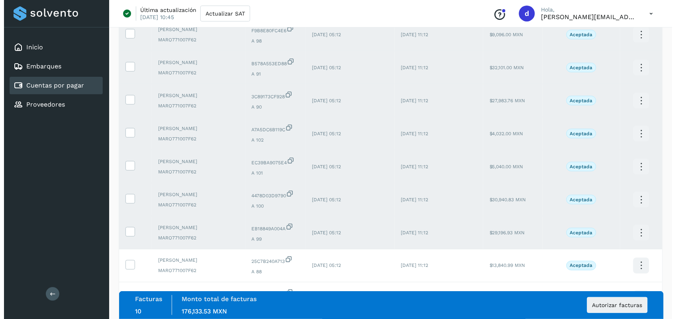
scroll to position [0, 0]
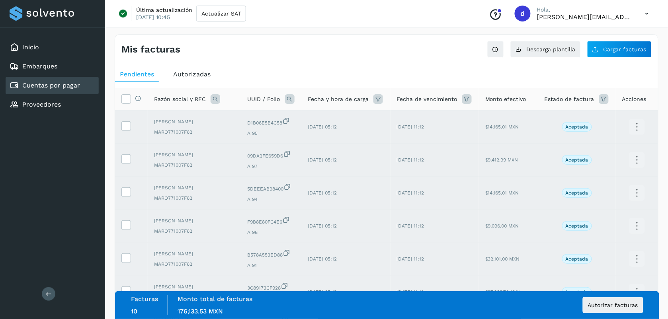
click at [120, 102] on th "Selecciona todas las facturas disponibles para autorización" at bounding box center [131, 99] width 33 height 23
click at [125, 102] on icon at bounding box center [126, 98] width 8 height 8
click at [611, 305] on span "Autorizar facturas" at bounding box center [613, 306] width 50 height 6
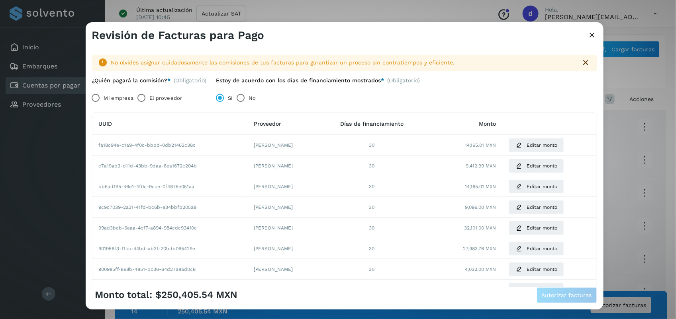
click at [153, 96] on label "El proveedor" at bounding box center [165, 98] width 33 height 16
click at [568, 298] on span "Autorizar facturas" at bounding box center [567, 296] width 50 height 6
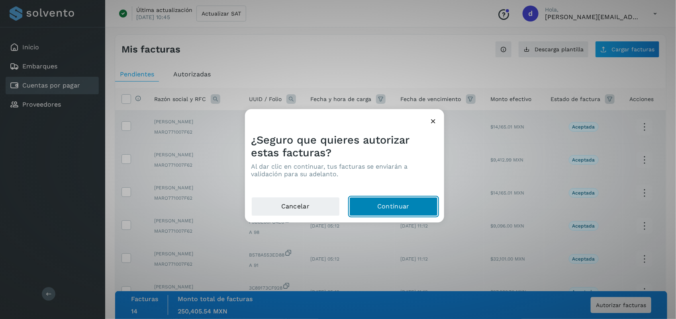
click at [402, 205] on button "Continuar" at bounding box center [393, 207] width 88 height 19
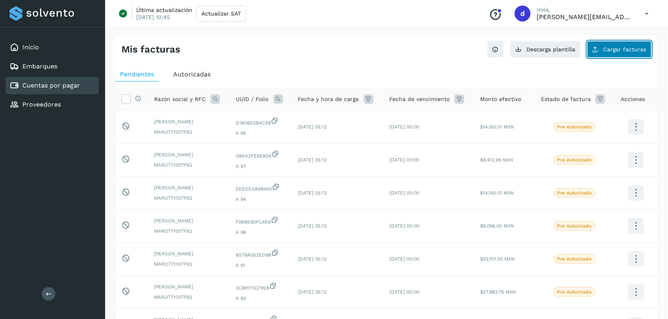
click at [612, 49] on span "Cargar facturas" at bounding box center [625, 50] width 43 height 6
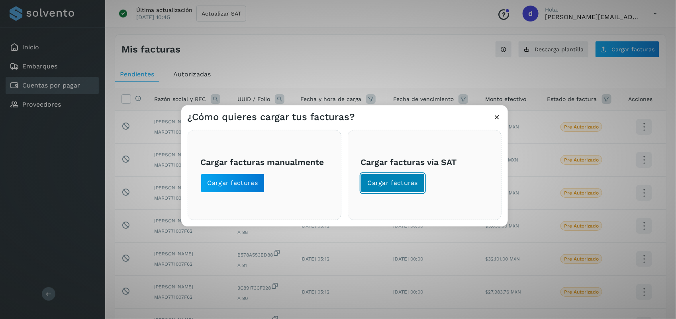
click at [385, 188] on button "Cargar facturas" at bounding box center [393, 183] width 64 height 19
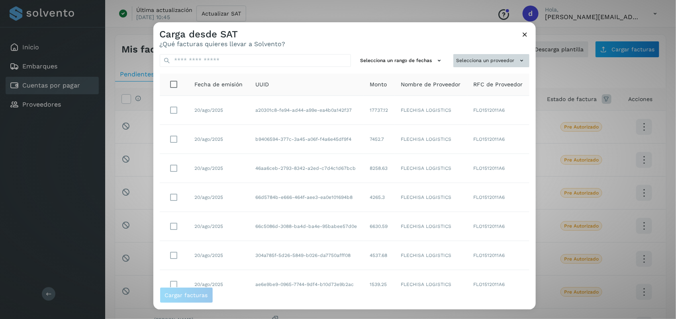
click at [479, 59] on button "Selecciona un proveedor" at bounding box center [491, 60] width 76 height 13
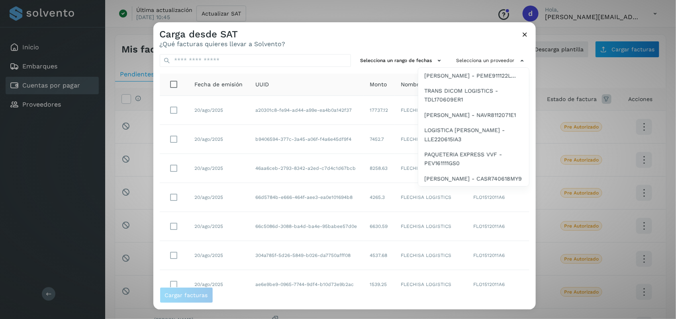
scroll to position [563, 0]
click at [457, 163] on span "PAQUETERIA EXPRESS VVF - PEV161111GS0" at bounding box center [473, 159] width 98 height 18
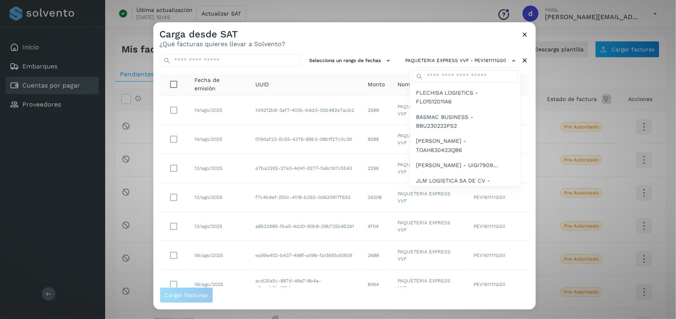
click at [347, 33] on div at bounding box center [491, 181] width 676 height 319
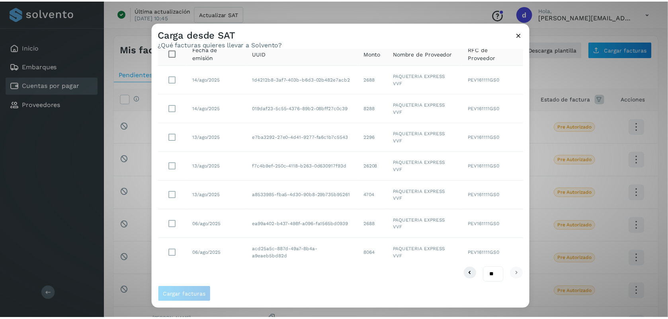
scroll to position [34, 0]
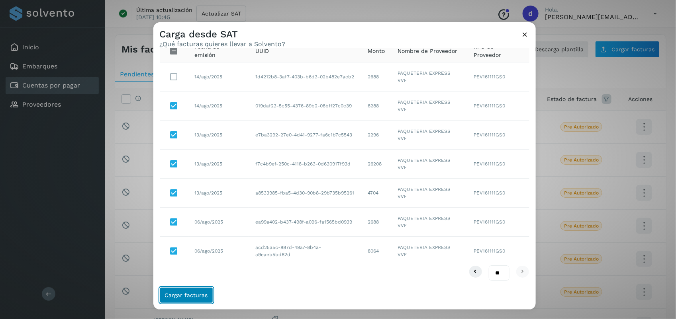
click at [186, 291] on button "Cargar facturas" at bounding box center [186, 295] width 53 height 16
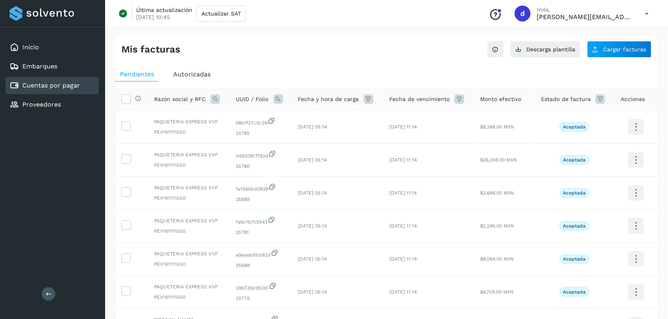
click at [128, 94] on th "Selecciona todas las facturas disponibles para autorización" at bounding box center [131, 99] width 33 height 23
click at [128, 102] on icon at bounding box center [126, 98] width 8 height 8
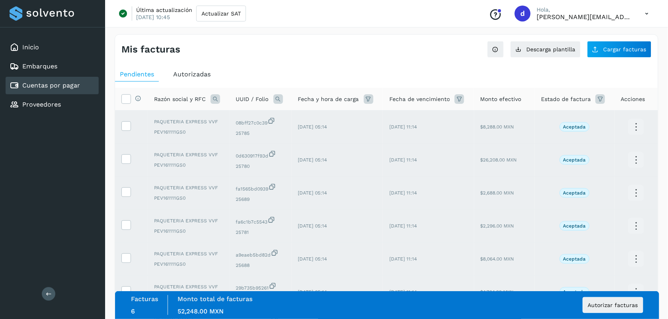
click at [284, 59] on div "Mis facturas Ver instrucciones para cargar Facturas Descarga plantilla Cargar f…" at bounding box center [387, 266] width 544 height 465
click at [606, 303] on span "Autorizar facturas" at bounding box center [613, 306] width 50 height 6
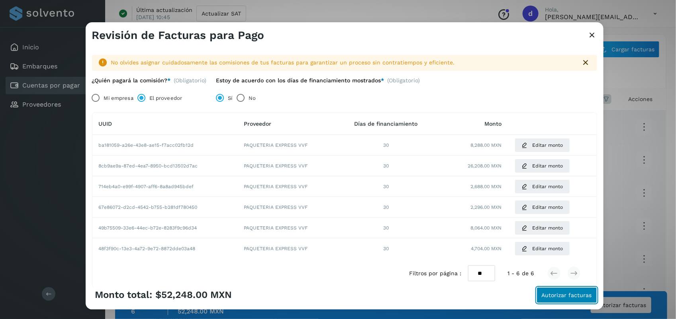
click at [570, 293] on span "Autorizar facturas" at bounding box center [567, 296] width 50 height 6
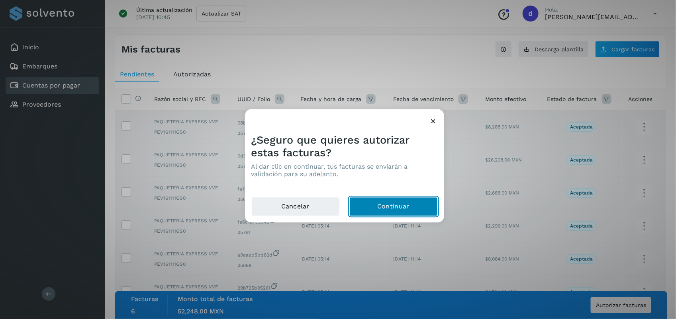
click at [407, 203] on button "Continuar" at bounding box center [393, 207] width 88 height 19
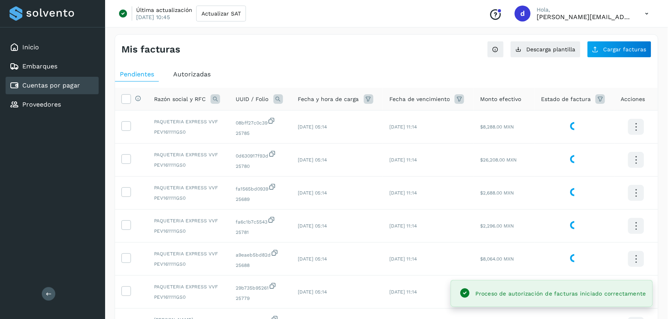
scroll to position [192, 0]
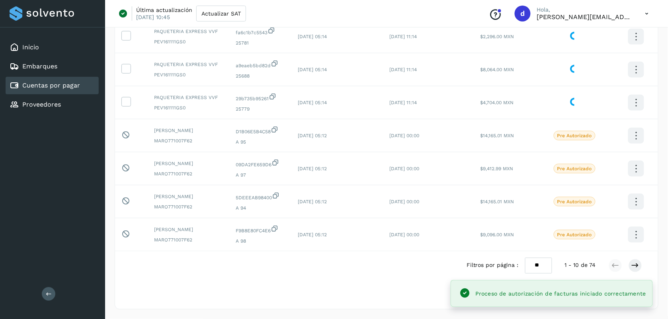
click at [536, 270] on select "** ** **" at bounding box center [538, 266] width 27 height 16
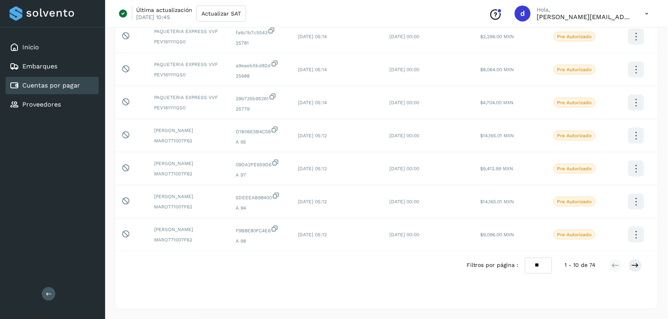
click at [544, 266] on select "** ** **" at bounding box center [538, 266] width 27 height 16
select select "**"
click at [525, 258] on select "** ** **" at bounding box center [538, 266] width 27 height 16
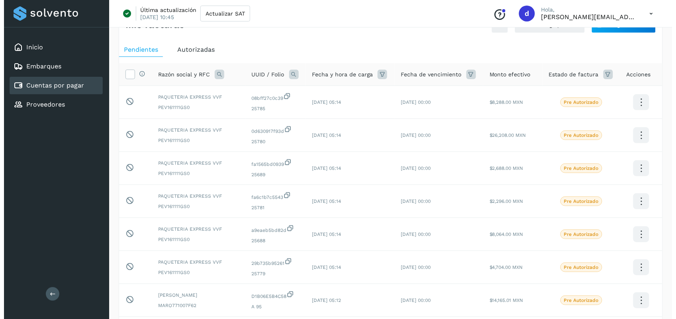
scroll to position [0, 0]
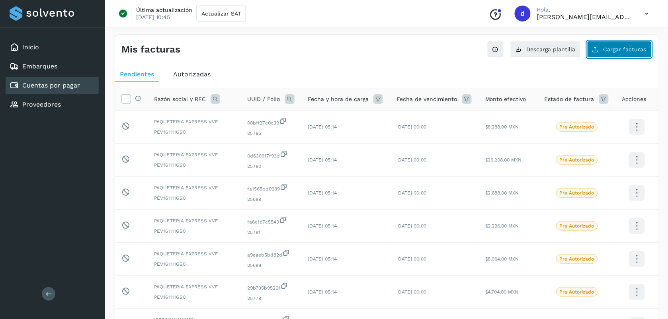
click at [608, 51] on span "Cargar facturas" at bounding box center [625, 50] width 43 height 6
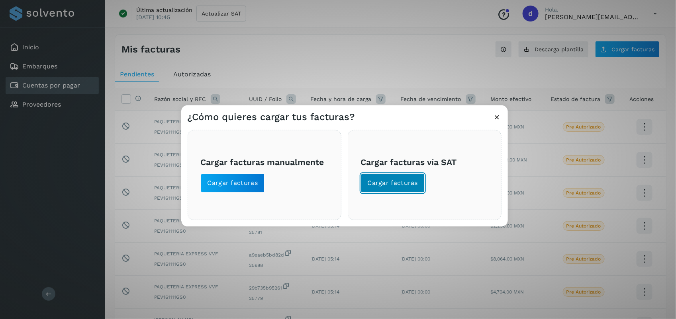
click at [402, 183] on span "Cargar facturas" at bounding box center [393, 183] width 51 height 9
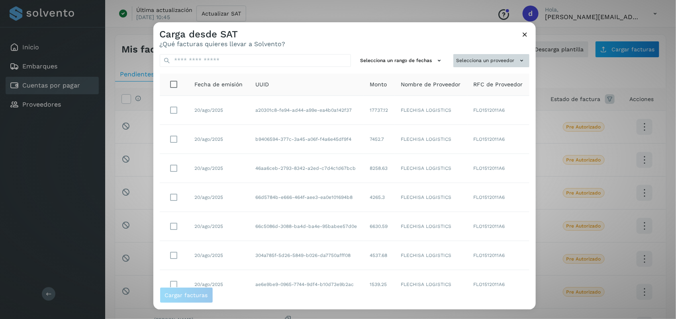
click at [487, 140] on td "FLO1512011A6" at bounding box center [498, 139] width 62 height 29
click at [472, 64] on button "Selecciona un proveedor" at bounding box center [491, 60] width 76 height 13
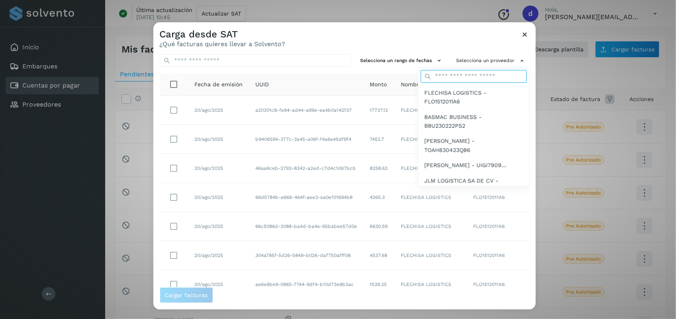
click at [460, 76] on input "text" at bounding box center [473, 76] width 106 height 13
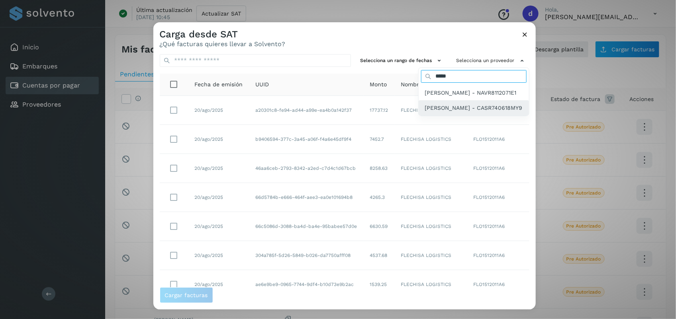
type input "*****"
click at [425, 112] on span "[PERSON_NAME] - CASR740618MY9" at bounding box center [474, 108] width 98 height 9
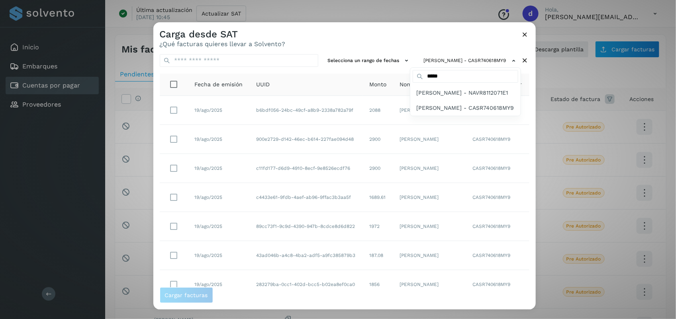
click at [375, 45] on div at bounding box center [491, 181] width 676 height 319
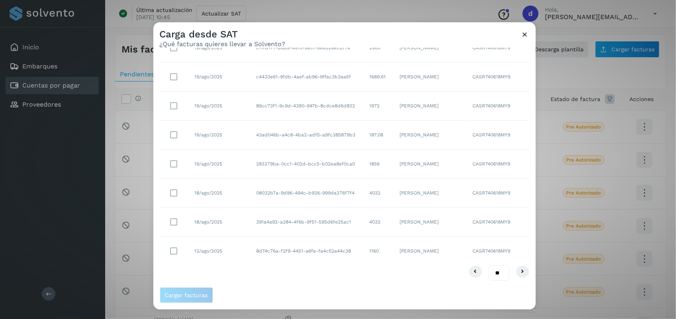
click at [489, 274] on select "** ** **" at bounding box center [499, 274] width 21 height 16
select select "**"
click at [489, 266] on select "** ** **" at bounding box center [499, 274] width 21 height 16
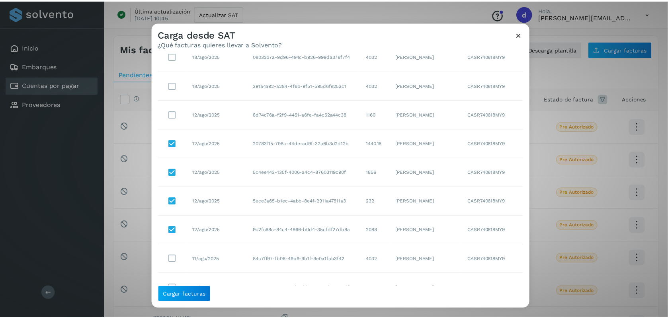
scroll to position [251, 0]
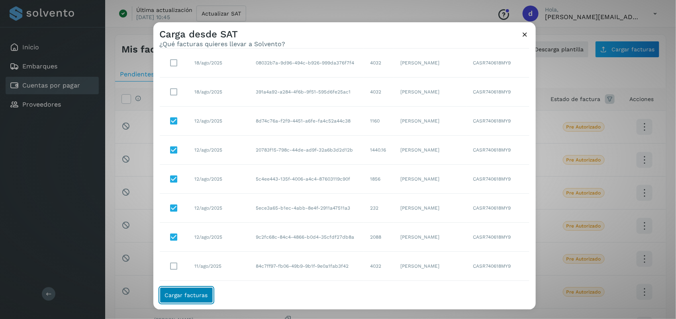
click at [198, 293] on span "Cargar facturas" at bounding box center [186, 296] width 43 height 6
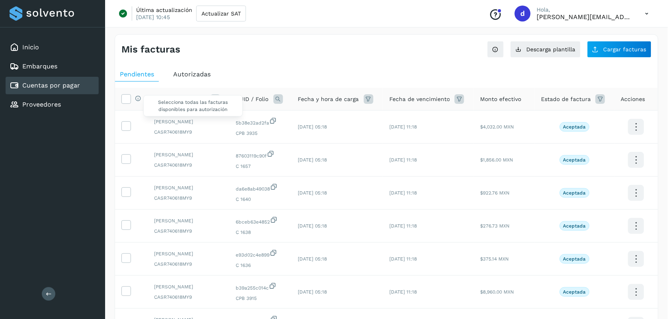
click at [132, 100] on div "Selecciona todas las facturas disponibles para autorización" at bounding box center [136, 99] width 10 height 8
click at [129, 100] on icon at bounding box center [126, 98] width 8 height 8
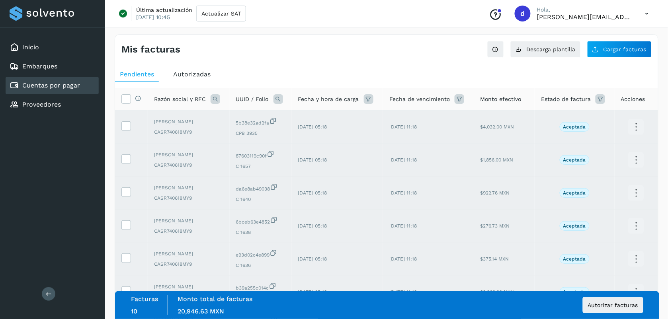
scroll to position [192, 0]
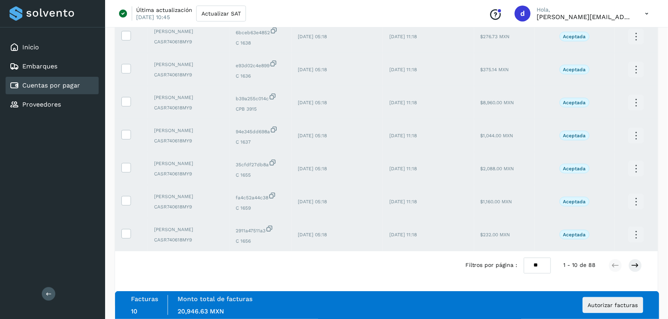
click at [536, 270] on select "** ** **" at bounding box center [537, 266] width 27 height 16
select select "**"
click at [524, 258] on select "** ** **" at bounding box center [537, 266] width 27 height 16
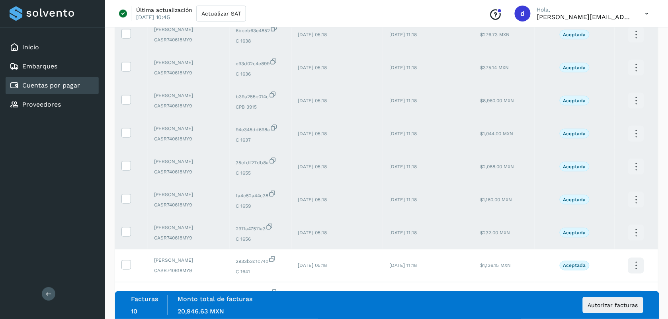
scroll to position [0, 0]
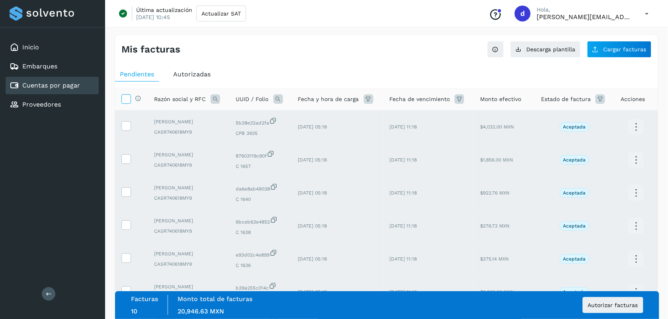
click at [121, 102] on label at bounding box center [126, 99] width 10 height 10
click at [284, 45] on div "Mis facturas" at bounding box center [253, 50] width 265 height 12
click at [600, 307] on span "Autorizar facturas" at bounding box center [613, 306] width 50 height 6
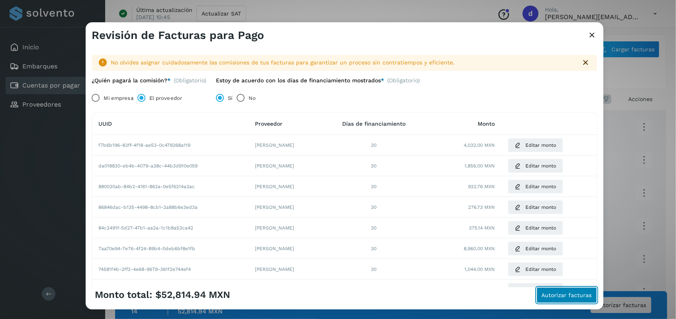
click at [582, 293] on span "Autorizar facturas" at bounding box center [567, 296] width 50 height 6
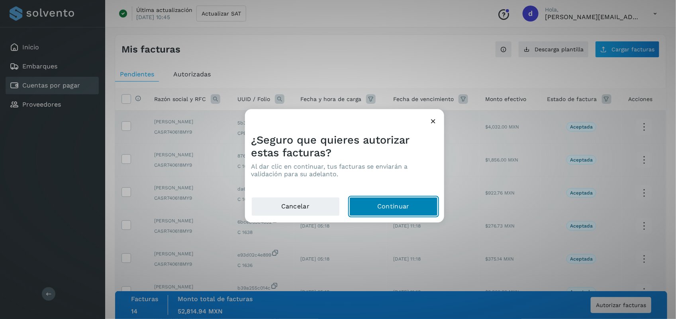
click at [413, 207] on button "Continuar" at bounding box center [393, 207] width 88 height 19
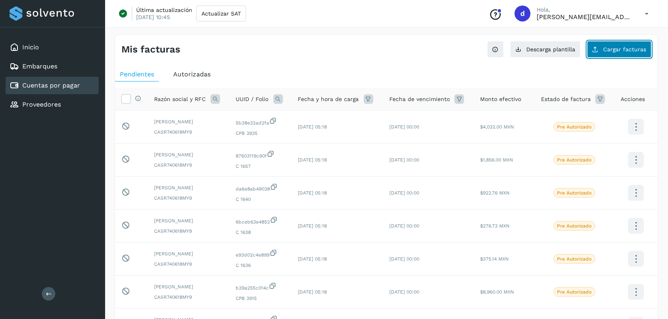
click at [622, 51] on span "Cargar facturas" at bounding box center [625, 50] width 43 height 6
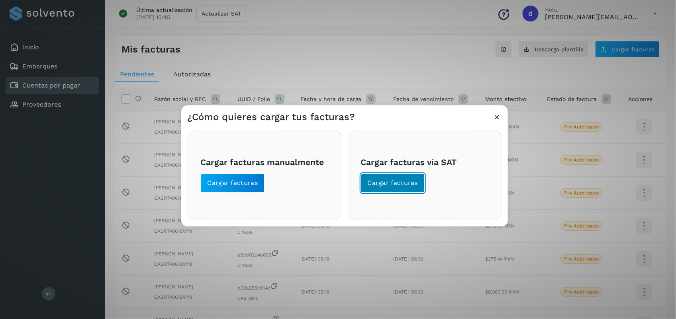
click at [403, 185] on span "Cargar facturas" at bounding box center [393, 183] width 51 height 9
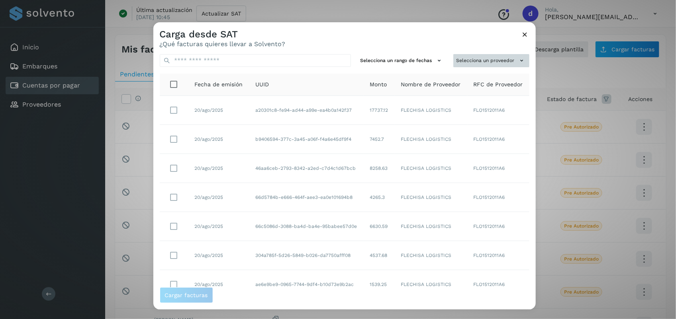
click at [488, 59] on button "Selecciona un proveedor" at bounding box center [491, 60] width 76 height 13
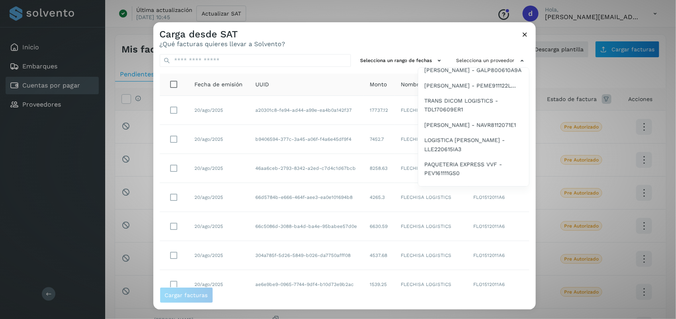
scroll to position [347, 0]
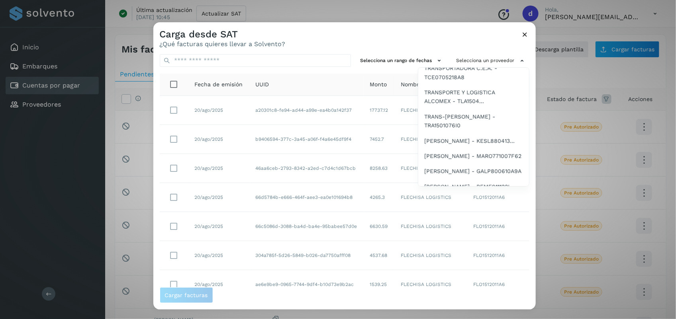
click at [459, 57] on span "SERVICIOS CONSTRUCTIVOS E INGENIERIA LRS..." at bounding box center [473, 48] width 98 height 18
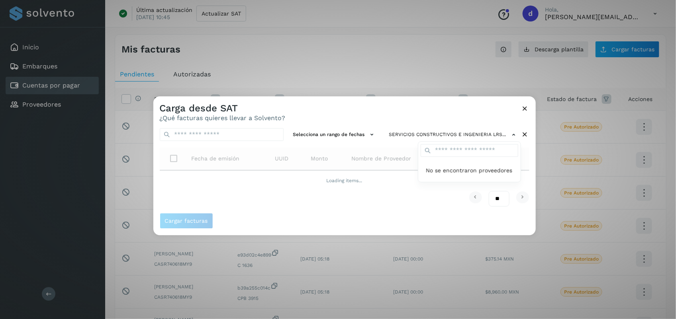
scroll to position [0, 0]
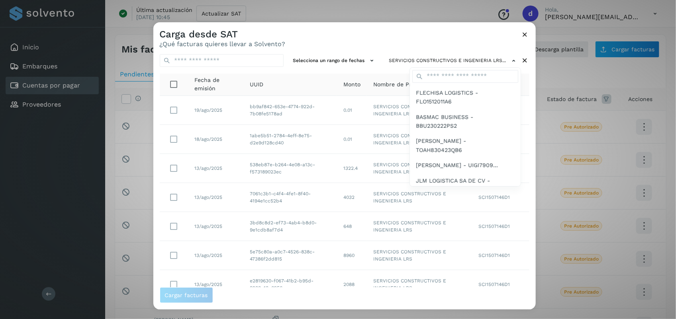
click at [416, 33] on div at bounding box center [491, 181] width 676 height 319
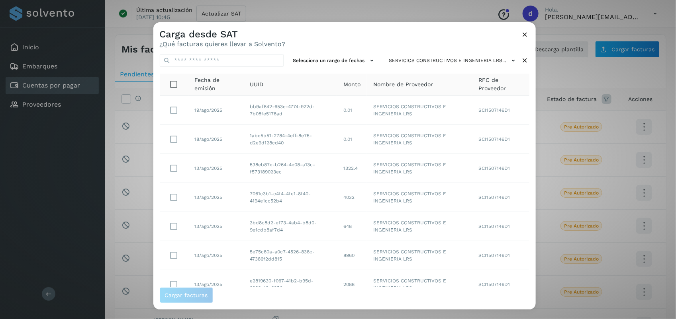
scroll to position [122, 0]
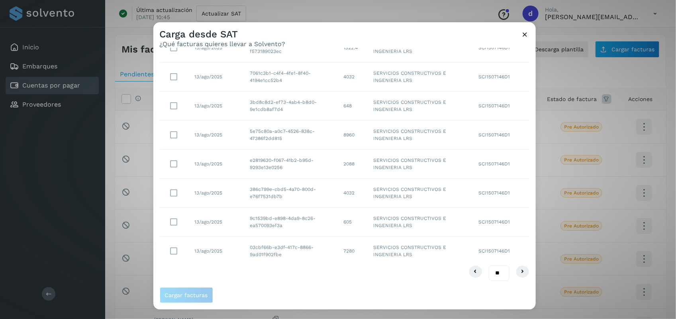
click at [491, 274] on select "** ** **" at bounding box center [499, 274] width 21 height 16
select select "**"
click at [489, 266] on select "** ** **" at bounding box center [499, 274] width 21 height 16
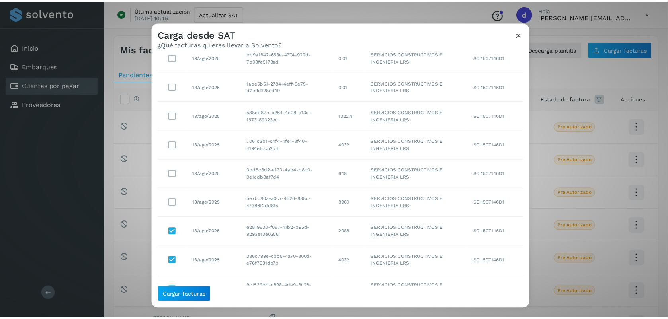
scroll to position [46, 0]
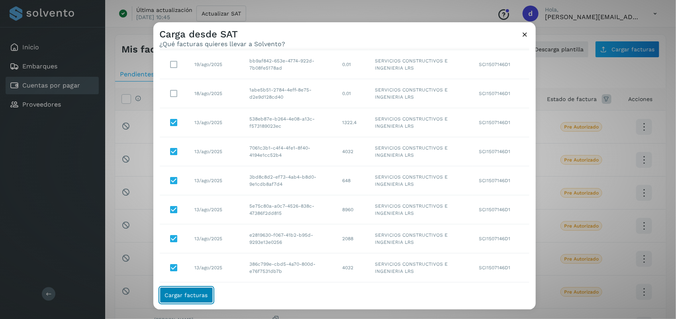
click at [189, 293] on span "Cargar facturas" at bounding box center [186, 296] width 43 height 6
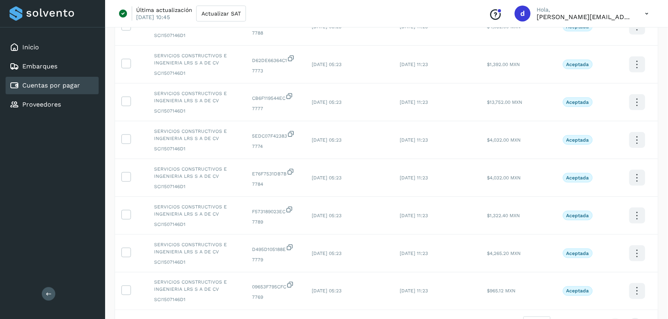
scroll to position [238, 0]
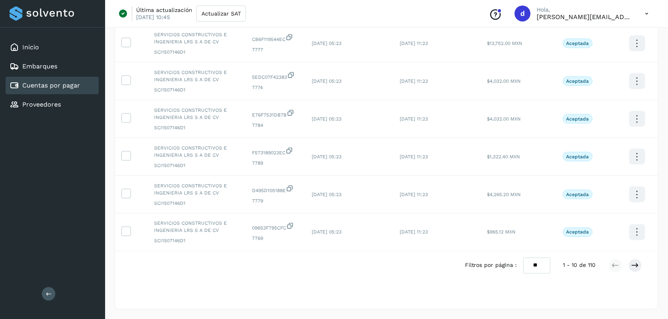
click at [536, 265] on select "** ** **" at bounding box center [537, 266] width 27 height 16
select select "**"
click at [524, 258] on select "** ** **" at bounding box center [537, 266] width 27 height 16
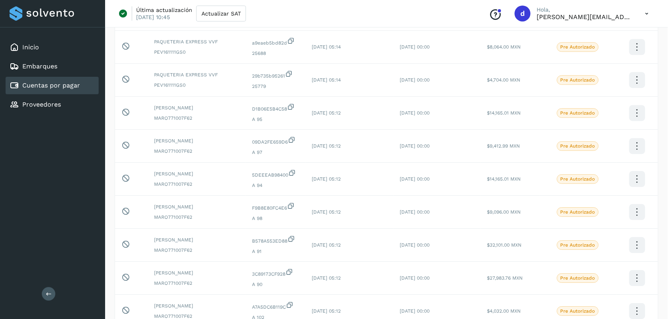
scroll to position [0, 0]
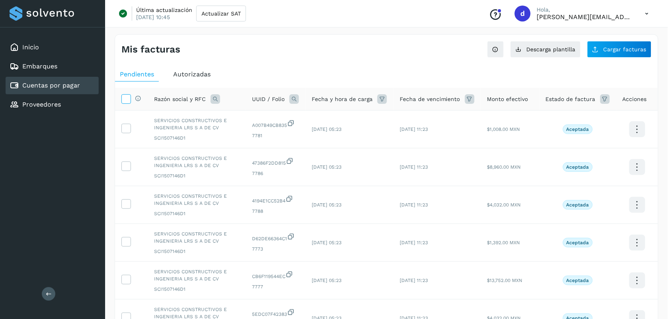
click at [125, 96] on icon at bounding box center [126, 98] width 8 height 8
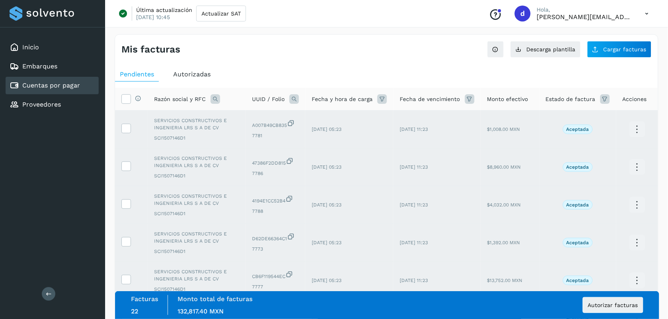
click at [600, 304] on span "Autorizar facturas" at bounding box center [613, 306] width 50 height 6
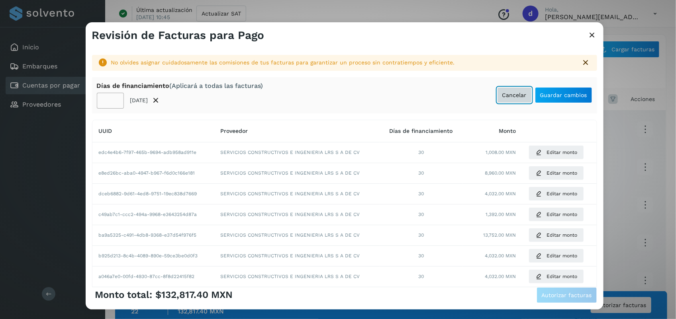
click at [497, 96] on button "Cancelar" at bounding box center [514, 95] width 35 height 16
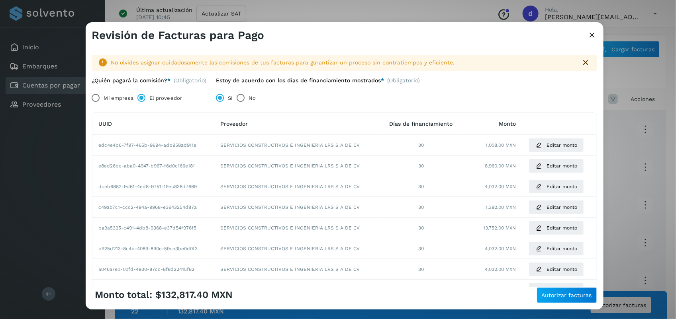
click at [490, 299] on div "Monto total: $132,817.40 MXN Autorizar facturas" at bounding box center [344, 295] width 505 height 16
click at [564, 296] on span "Autorizar facturas" at bounding box center [567, 296] width 50 height 6
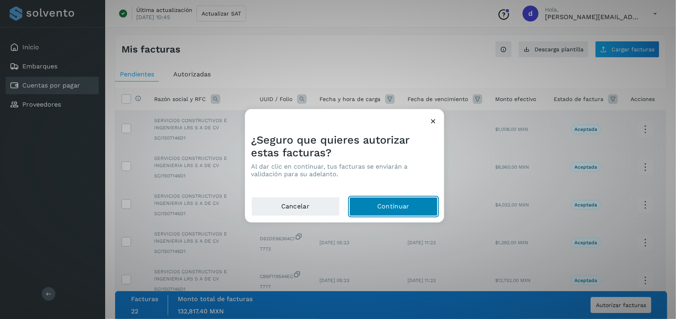
click at [393, 199] on button "Continuar" at bounding box center [393, 207] width 88 height 19
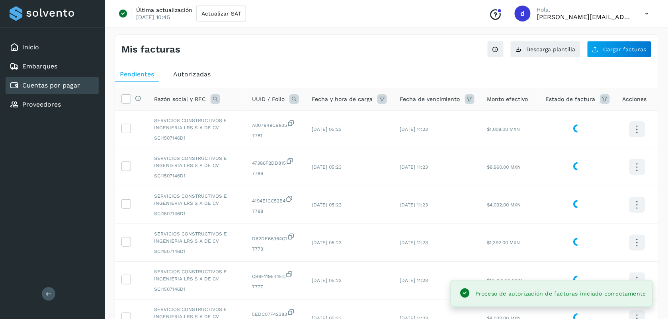
click at [255, 55] on div "Mis facturas" at bounding box center [253, 50] width 265 height 12
click at [599, 47] on icon at bounding box center [596, 49] width 6 height 6
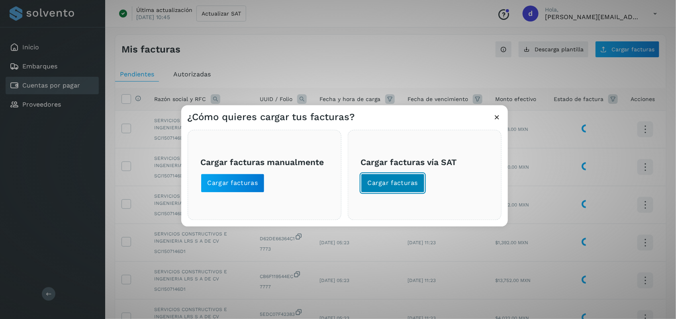
click at [381, 180] on span "Cargar facturas" at bounding box center [393, 183] width 51 height 9
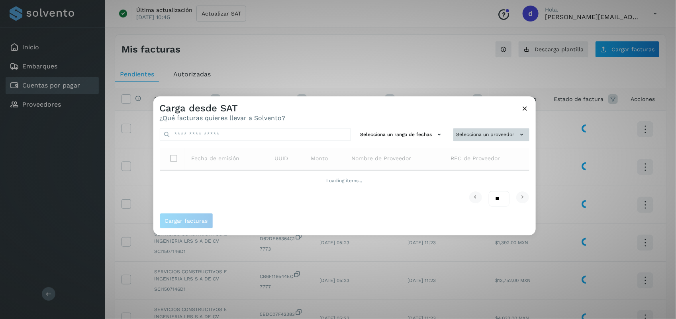
click at [469, 136] on button "Selecciona un proveedor" at bounding box center [491, 134] width 76 height 13
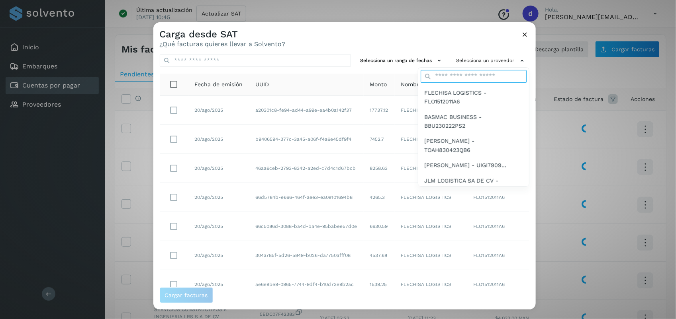
click at [440, 72] on input "text" at bounding box center [473, 76] width 106 height 13
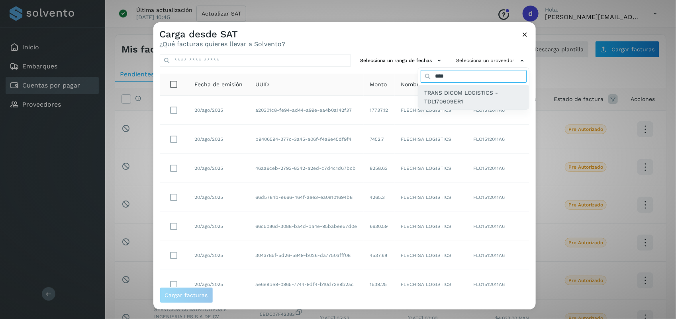
type input "****"
click at [439, 94] on span "TRANS DICOM LOGISTICS - TDL170609ER1" at bounding box center [473, 97] width 98 height 18
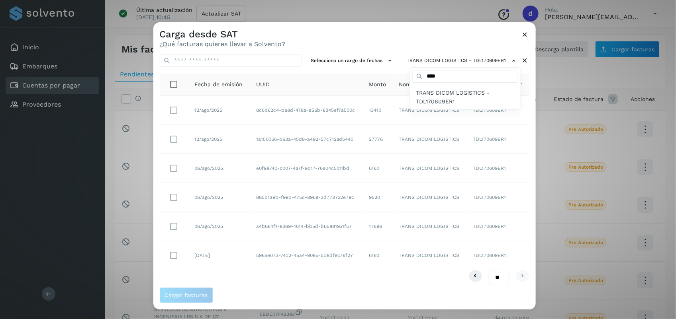
click at [439, 94] on span "TRANS DICOM LOGISTICS - TDL170609ER1" at bounding box center [465, 97] width 98 height 18
click at [169, 109] on div at bounding box center [491, 181] width 676 height 319
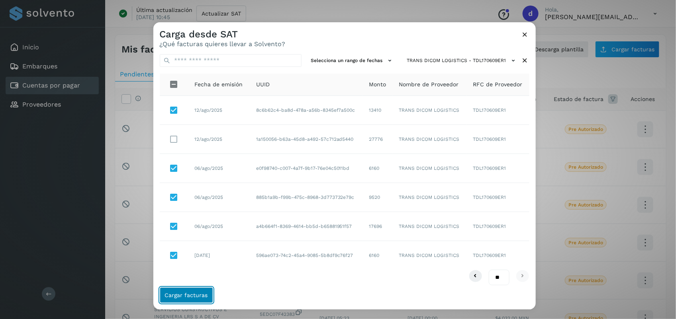
click at [197, 293] on span "Cargar facturas" at bounding box center [186, 296] width 43 height 6
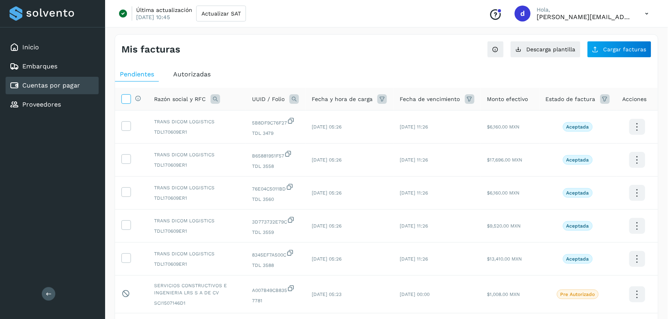
click at [125, 99] on icon at bounding box center [126, 98] width 8 height 8
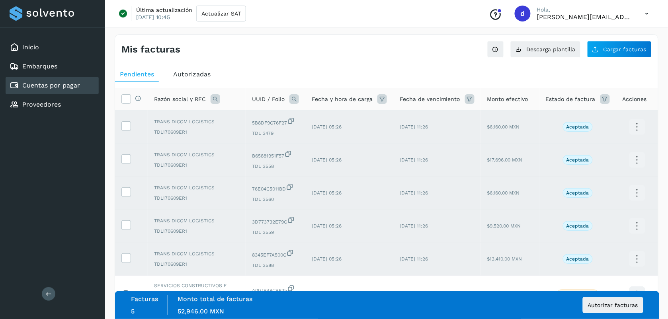
click at [303, 70] on ul "Pendientes Autorizadas" at bounding box center [386, 74] width 543 height 14
click at [610, 301] on button "Autorizar facturas" at bounding box center [613, 305] width 61 height 16
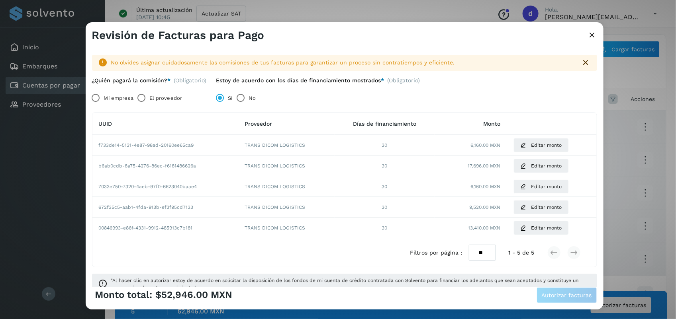
click at [156, 101] on label "El proveedor" at bounding box center [165, 98] width 33 height 16
click at [552, 301] on button "Autorizar facturas" at bounding box center [566, 295] width 61 height 16
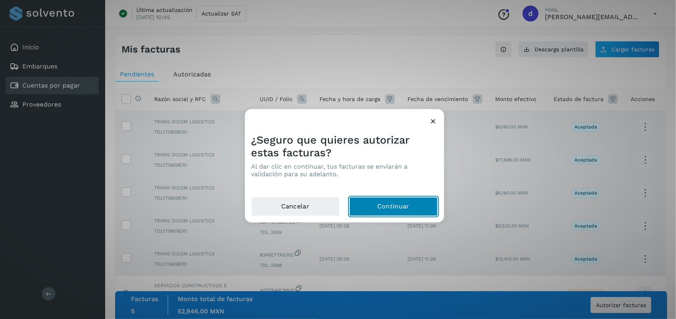
click at [414, 211] on button "Continuar" at bounding box center [393, 207] width 88 height 19
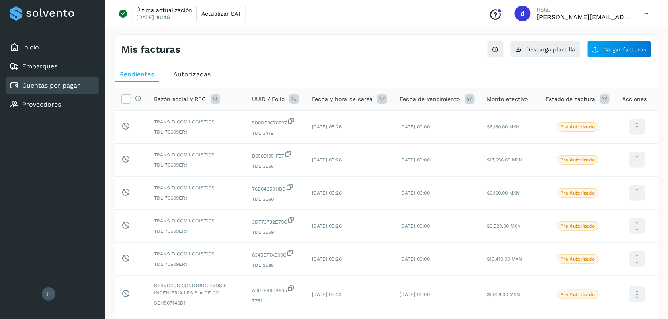
scroll to position [215, 0]
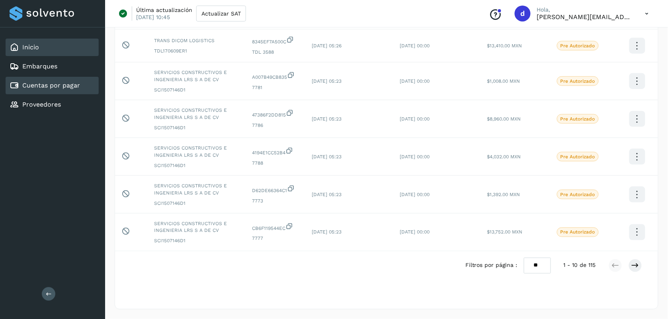
click at [59, 45] on div "Inicio" at bounding box center [52, 48] width 93 height 18
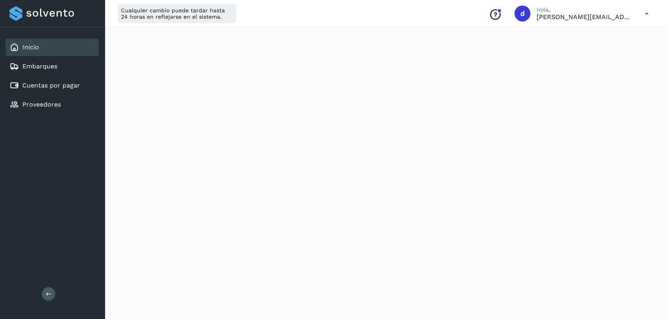
scroll to position [71, 0]
click at [44, 82] on link "Cuentas por pagar" at bounding box center [51, 86] width 58 height 8
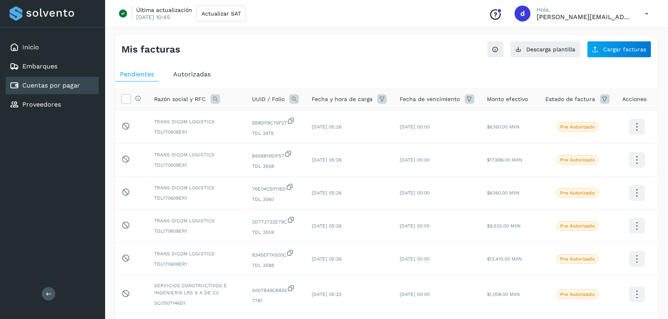
click at [194, 80] on div "Autorizadas" at bounding box center [191, 74] width 47 height 14
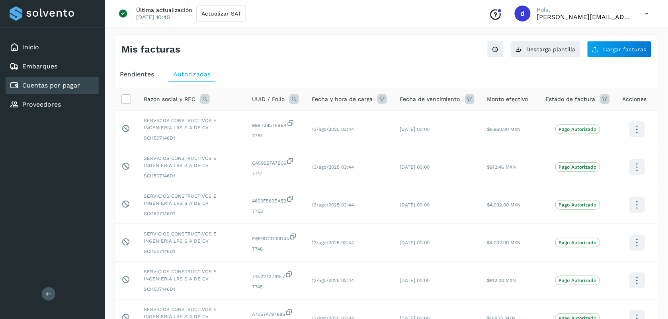
click at [209, 102] on icon at bounding box center [205, 99] width 10 height 10
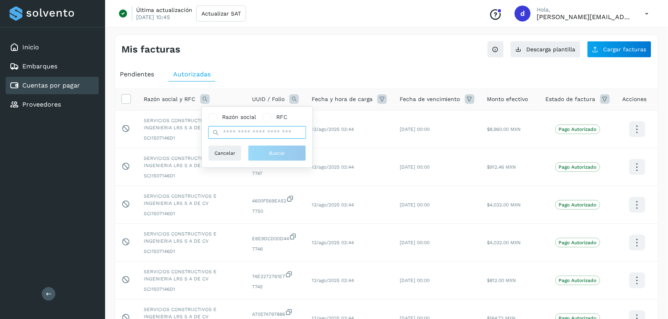
click at [249, 136] on input "text" at bounding box center [257, 132] width 98 height 13
type input "****"
click at [294, 152] on button "Buscar" at bounding box center [277, 153] width 58 height 16
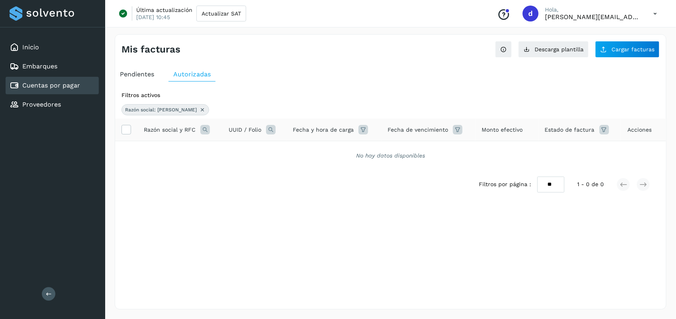
click at [199, 111] on icon at bounding box center [202, 110] width 6 height 6
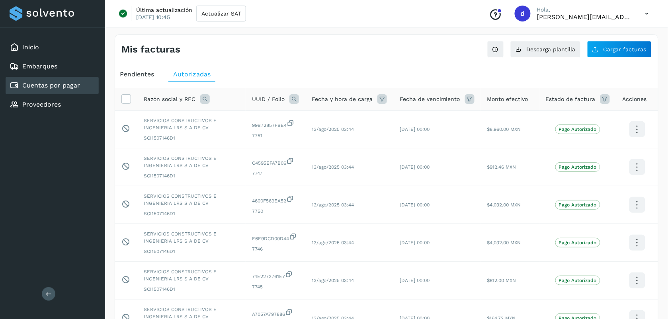
click at [201, 104] on icon at bounding box center [205, 99] width 10 height 10
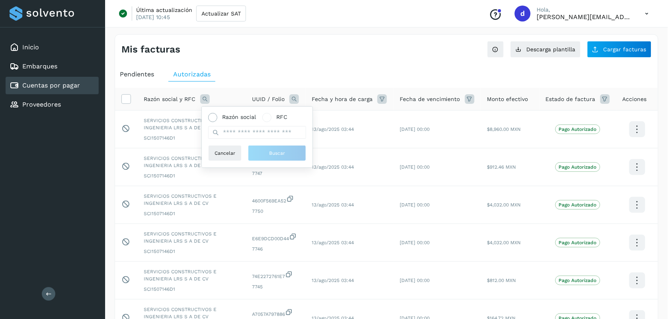
click at [239, 115] on span "Razón social" at bounding box center [239, 117] width 34 height 8
click at [240, 131] on input "text" at bounding box center [257, 132] width 98 height 13
type input "****"
click at [260, 151] on button "Buscar" at bounding box center [277, 153] width 58 height 16
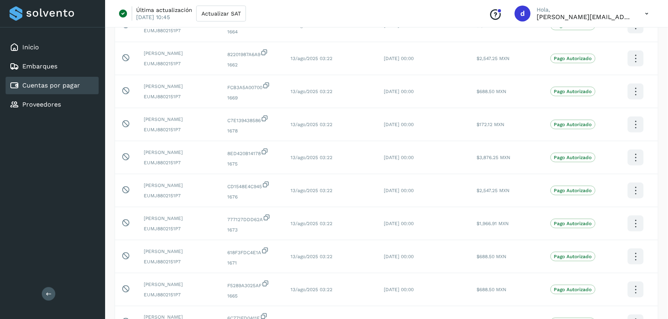
scroll to position [222, 0]
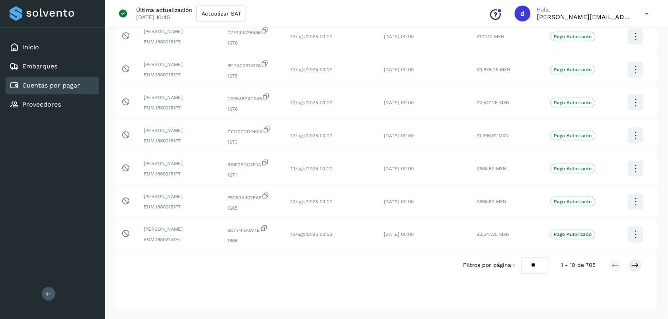
click at [541, 266] on select "** ** **" at bounding box center [535, 266] width 27 height 16
select select "**"
click at [522, 258] on select "** ** **" at bounding box center [535, 266] width 27 height 16
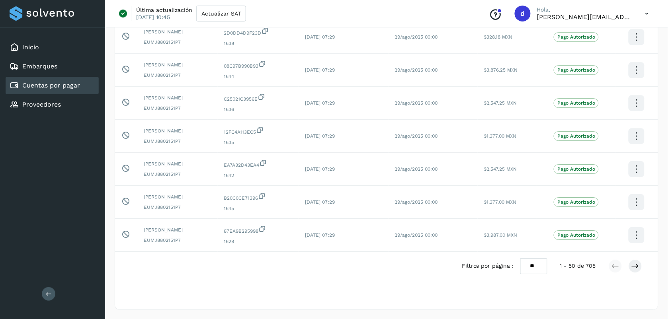
scroll to position [1552, 0]
click at [632, 267] on icon at bounding box center [636, 266] width 8 height 8
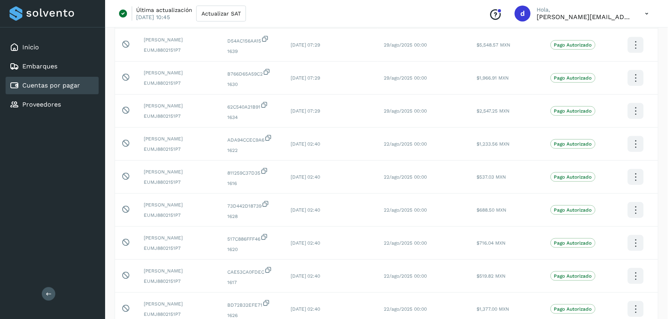
scroll to position [6, 0]
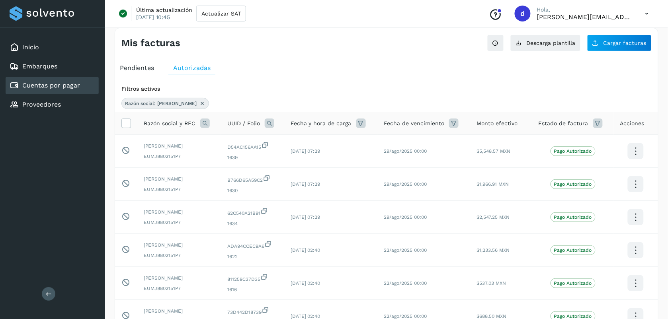
click at [647, 14] on icon at bounding box center [647, 14] width 16 height 16
click at [596, 50] on div "Cerrar sesión" at bounding box center [607, 51] width 95 height 15
